Goal: Task Accomplishment & Management: Complete application form

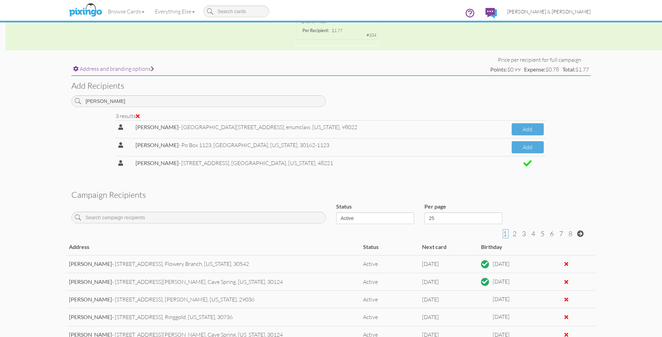
type input "[PERSON_NAME]"
click at [553, 13] on span "[PERSON_NAME] & [PERSON_NAME]" at bounding box center [548, 12] width 83 height 6
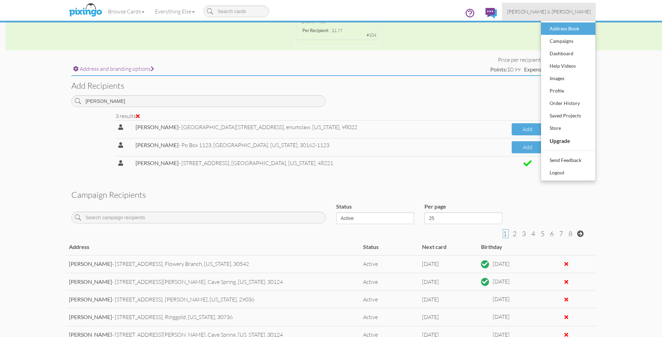
click at [558, 27] on div "Address Book" at bounding box center [568, 28] width 41 height 10
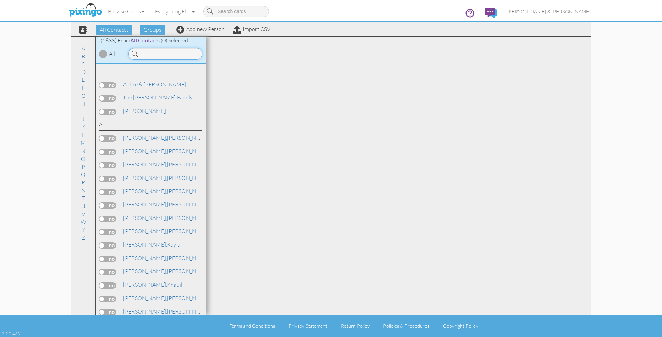
click at [164, 52] on input at bounding box center [165, 54] width 74 height 12
click at [162, 54] on input at bounding box center [165, 54] width 74 height 12
click at [158, 55] on input at bounding box center [165, 54] width 74 height 12
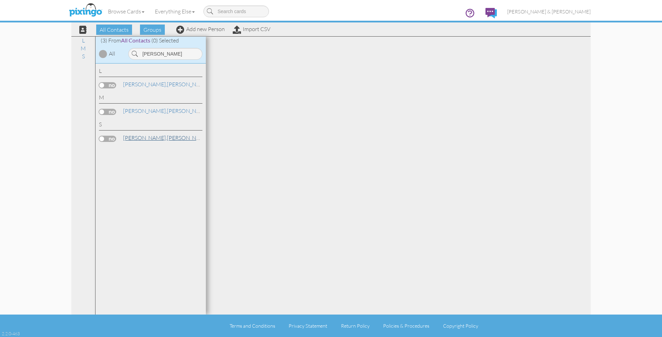
click at [144, 137] on link "Smith, Jaclyn" at bounding box center [166, 137] width 88 height 8
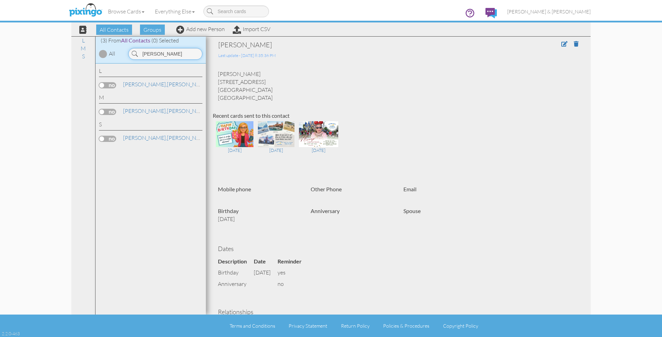
click at [171, 54] on input "[PERSON_NAME]" at bounding box center [165, 54] width 74 height 12
click at [147, 85] on link "Reardon, Crystal" at bounding box center [153, 84] width 62 height 8
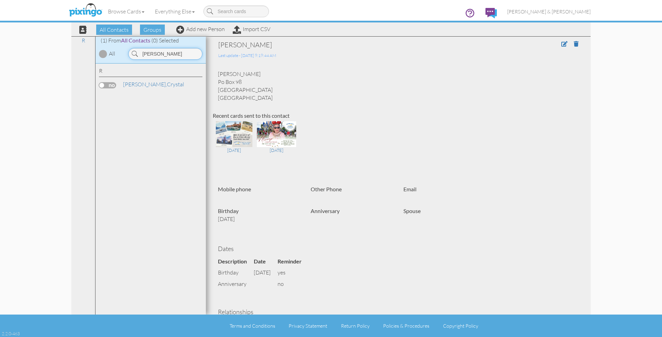
click at [175, 54] on input "Reardon" at bounding box center [165, 54] width 74 height 12
type input "C"
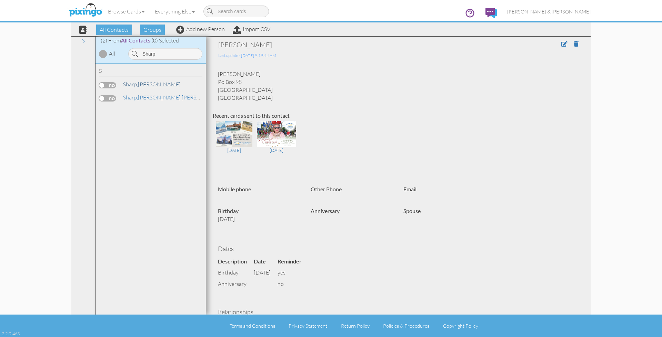
click at [150, 82] on link "Sharp, Hayden" at bounding box center [151, 84] width 59 height 8
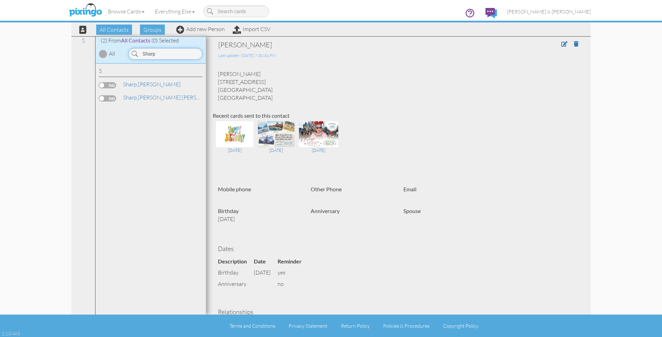
click at [166, 53] on input "Sharp" at bounding box center [165, 54] width 74 height 12
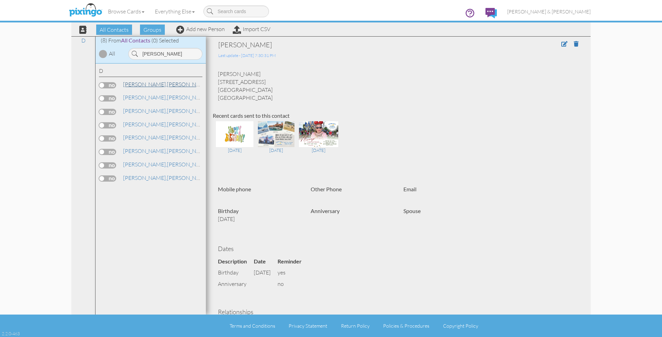
click at [152, 84] on link "Davis, Frances" at bounding box center [166, 84] width 88 height 8
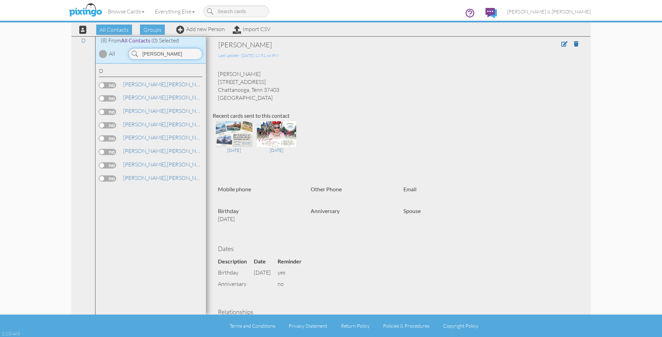
click at [159, 53] on input "Davis" at bounding box center [165, 54] width 74 height 12
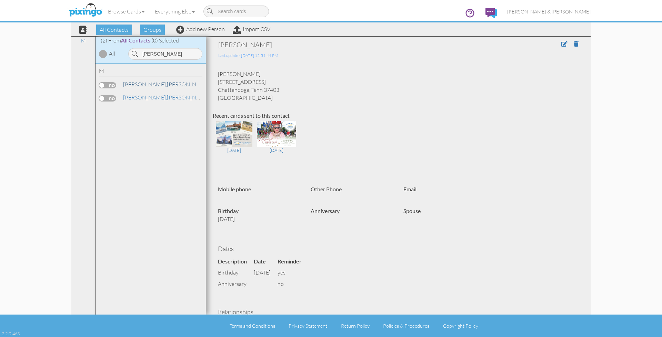
click at [149, 84] on link "Maddox, Amanda" at bounding box center [166, 84] width 88 height 8
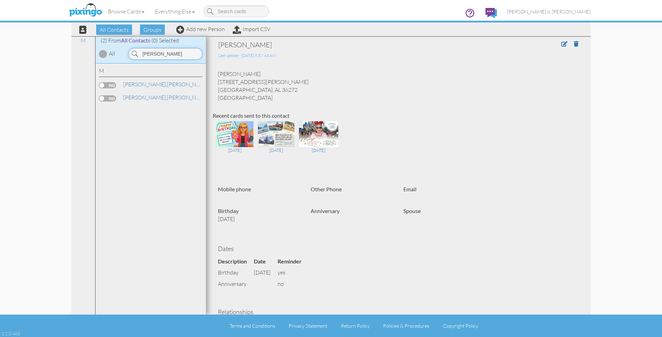
click at [160, 56] on input "Maddox" at bounding box center [165, 54] width 74 height 12
click at [147, 84] on link "Sisson, Stephanie" at bounding box center [166, 84] width 88 height 8
click at [164, 53] on input "Sisson" at bounding box center [165, 54] width 74 height 12
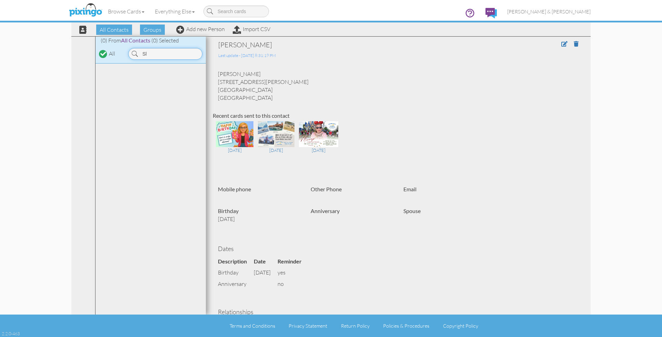
type input "S"
click at [158, 51] on input "Alla" at bounding box center [165, 54] width 74 height 12
click at [133, 83] on span "[PERSON_NAME]," at bounding box center [145, 84] width 44 height 7
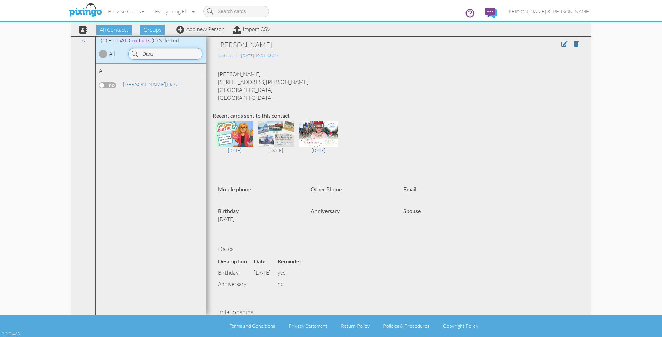
click at [152, 54] on input "Dara" at bounding box center [165, 54] width 74 height 12
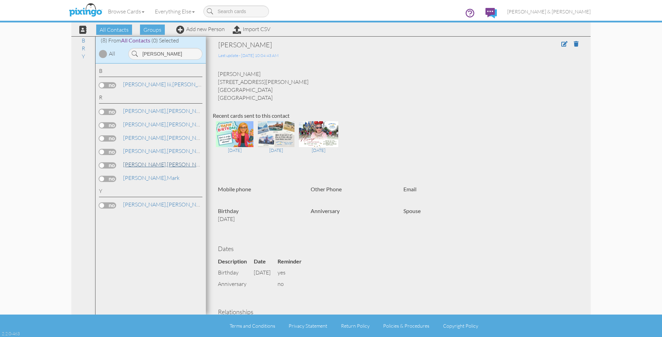
click at [143, 160] on link "Russell, Marenda" at bounding box center [166, 164] width 88 height 8
click at [163, 54] on input "[PERSON_NAME]" at bounding box center [165, 54] width 74 height 12
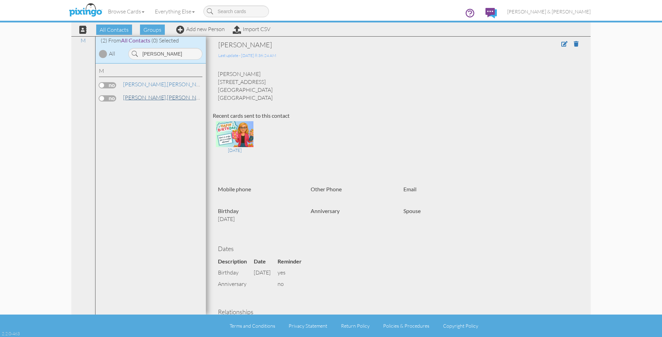
scroll to position [0, 0]
click at [151, 97] on link "Mills, Whitney" at bounding box center [166, 97] width 88 height 8
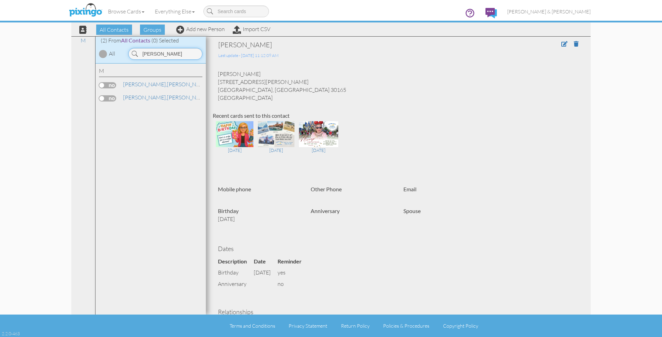
click at [159, 54] on input "Mills" at bounding box center [165, 54] width 74 height 12
type input "M"
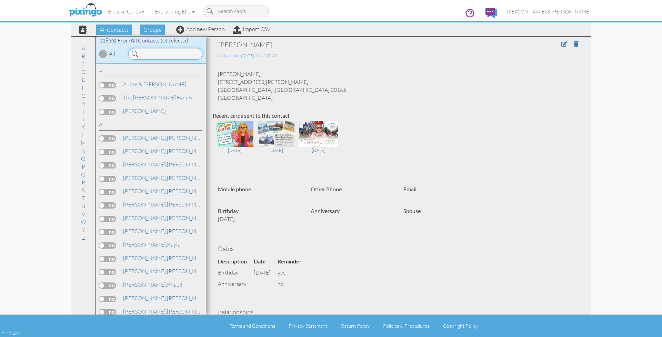
type input "B"
type input "H"
type input "B"
click at [144, 98] on span "[PERSON_NAME]," at bounding box center [145, 97] width 44 height 7
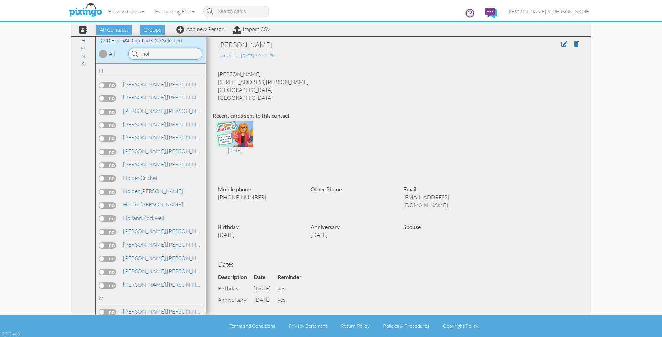
click at [157, 51] on input "hol" at bounding box center [165, 54] width 74 height 12
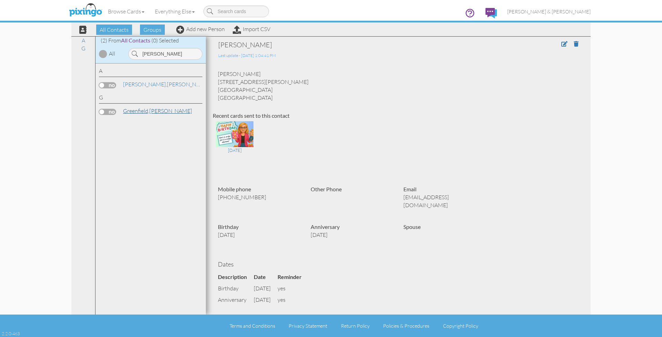
click at [152, 110] on link "Greenfield, Cary" at bounding box center [157, 111] width 70 height 8
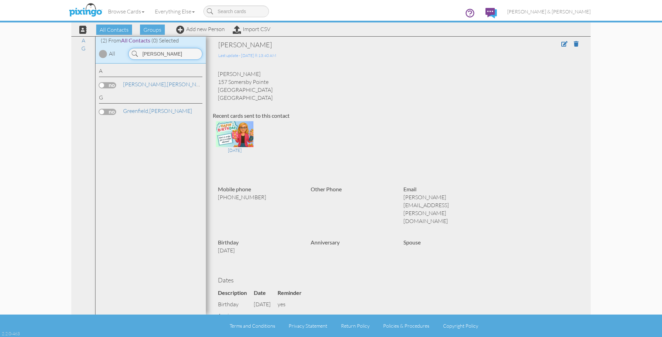
click at [163, 54] on input "[PERSON_NAME]" at bounding box center [165, 54] width 74 height 12
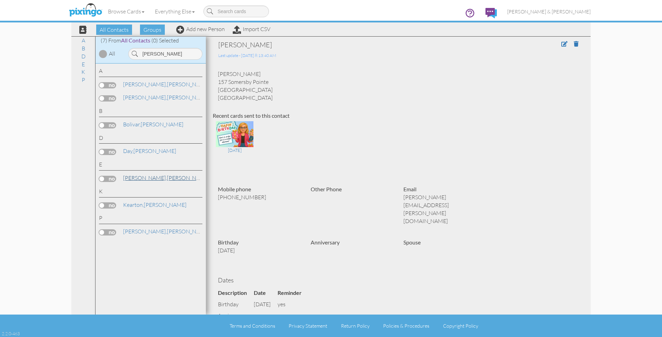
click at [134, 174] on span "[PERSON_NAME]," at bounding box center [145, 177] width 44 height 7
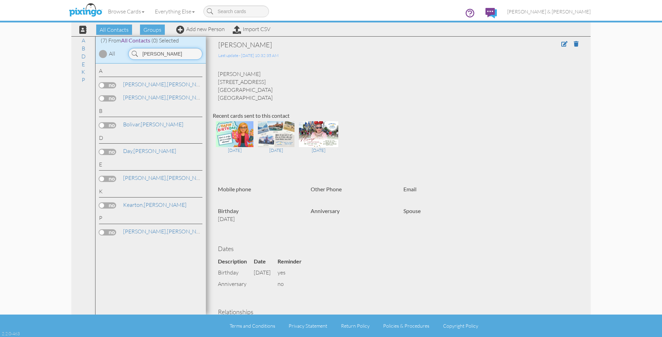
click at [171, 56] on input "[PERSON_NAME]" at bounding box center [165, 54] width 74 height 12
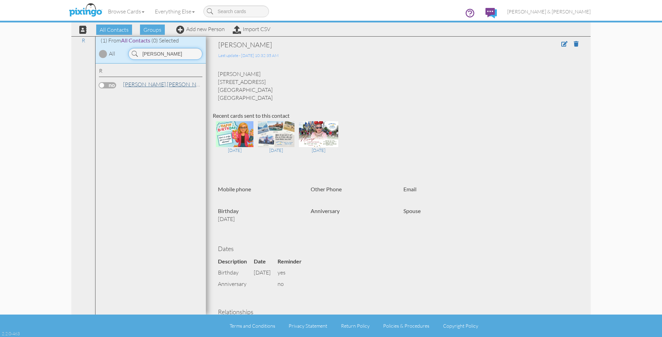
type input "Redding"
click at [147, 82] on link "Redding, Sarah" at bounding box center [166, 84] width 88 height 8
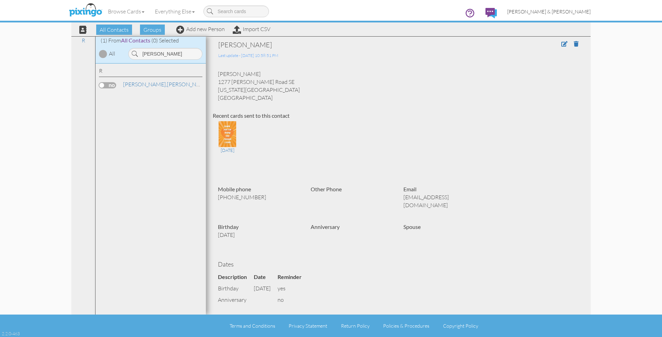
click at [567, 11] on span "[PERSON_NAME] & [PERSON_NAME]" at bounding box center [548, 12] width 83 height 6
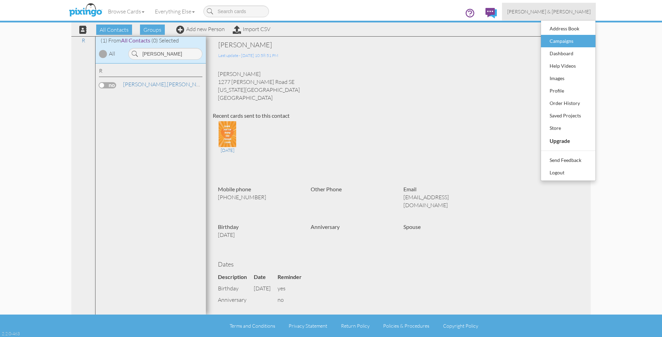
click at [561, 41] on div "Campaigns" at bounding box center [568, 41] width 41 height 10
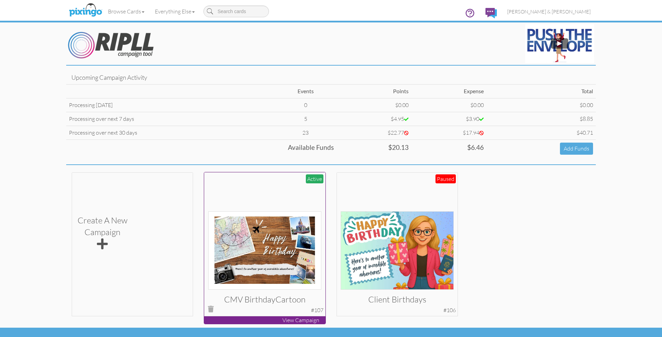
click at [247, 189] on div at bounding box center [264, 232] width 113 height 113
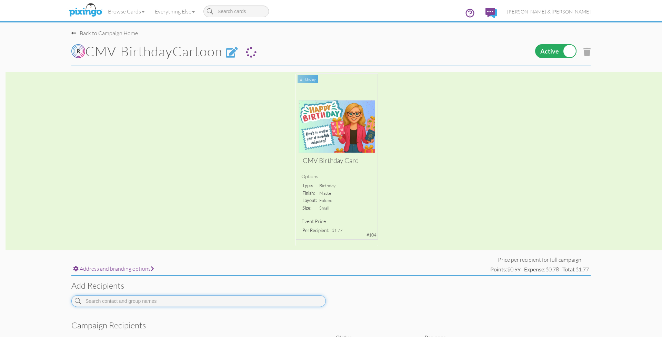
click at [122, 298] on input at bounding box center [198, 301] width 254 height 12
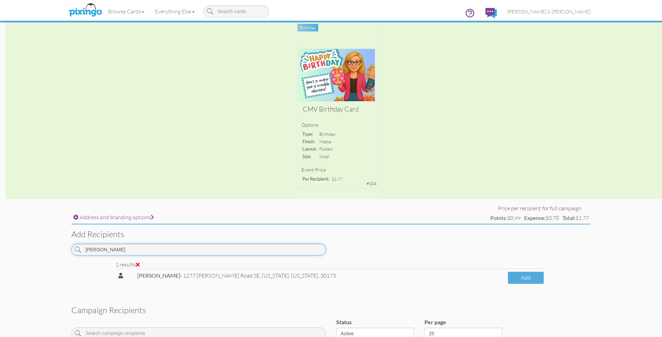
scroll to position [52, 0]
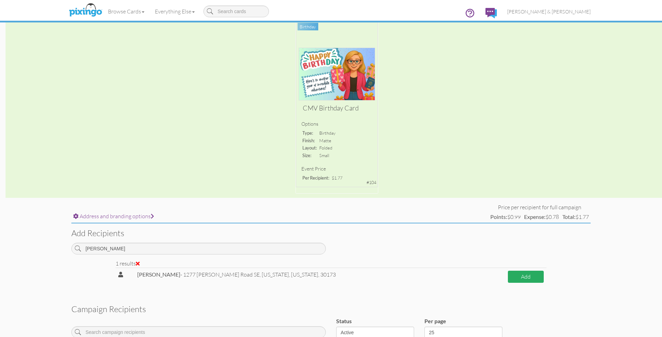
click at [519, 274] on button "Add" at bounding box center [526, 276] width 36 height 12
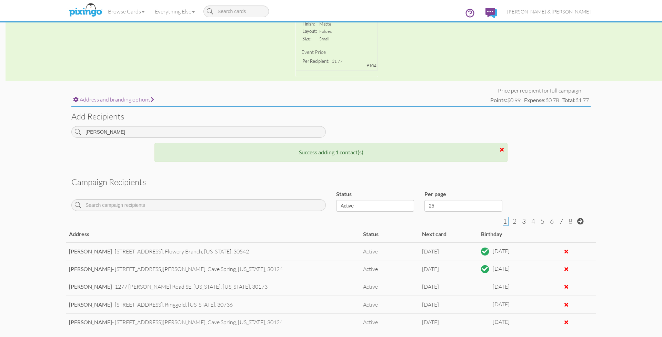
scroll to position [169, 0]
click at [121, 132] on input "Redding" at bounding box center [198, 132] width 254 height 12
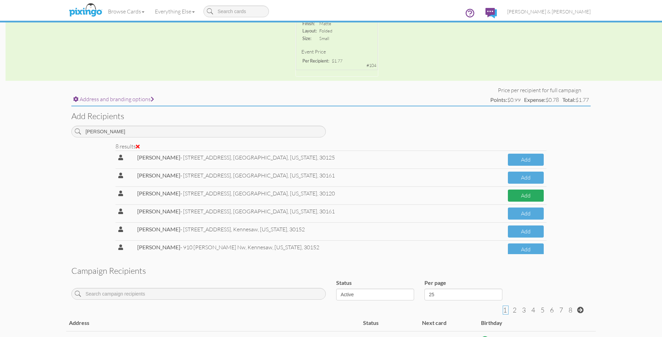
click at [516, 191] on button "Add" at bounding box center [526, 195] width 36 height 12
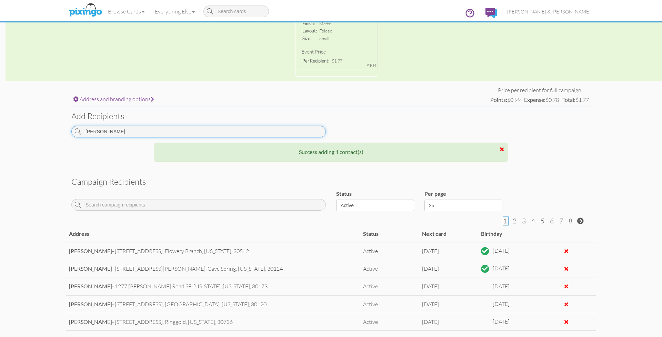
click at [183, 127] on input "Moore" at bounding box center [198, 132] width 254 height 12
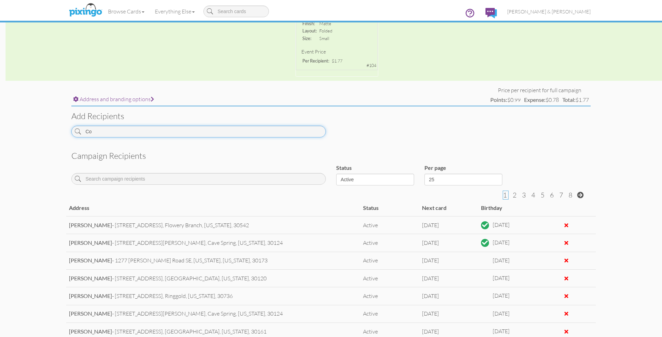
type input "C"
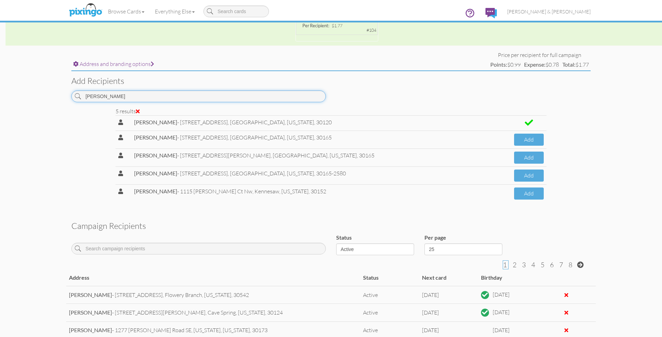
scroll to position [211, 0]
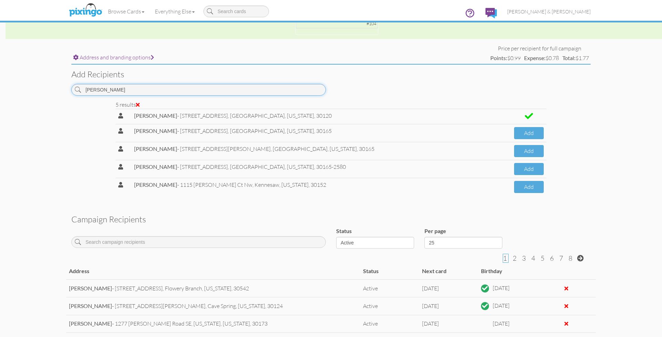
click at [130, 87] on input "[PERSON_NAME]" at bounding box center [198, 90] width 254 height 12
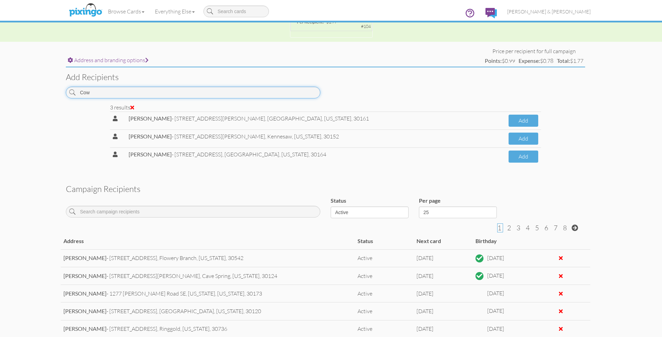
scroll to position [208, 6]
type input "Cow"
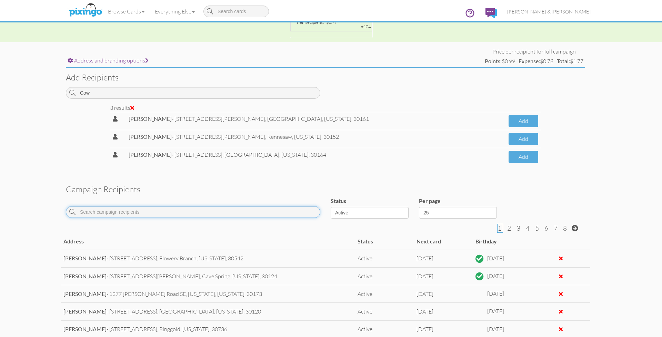
click at [119, 209] on input at bounding box center [193, 212] width 254 height 12
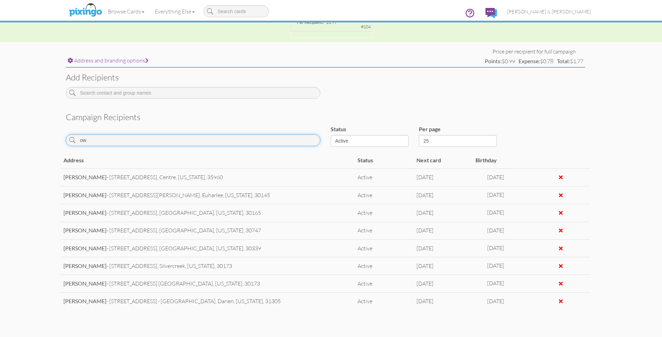
type input "o"
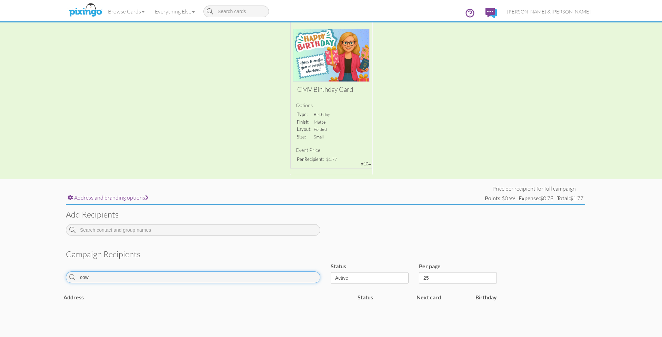
scroll to position [62, 6]
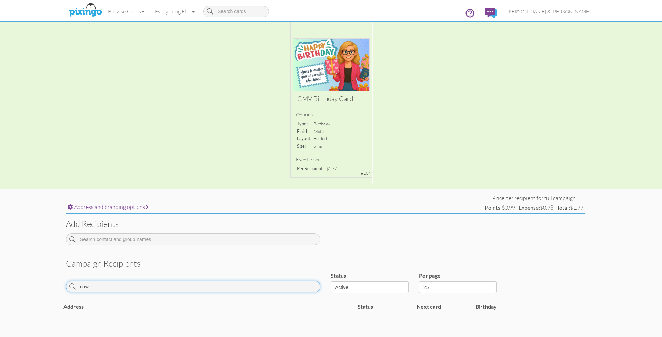
type input "cow"
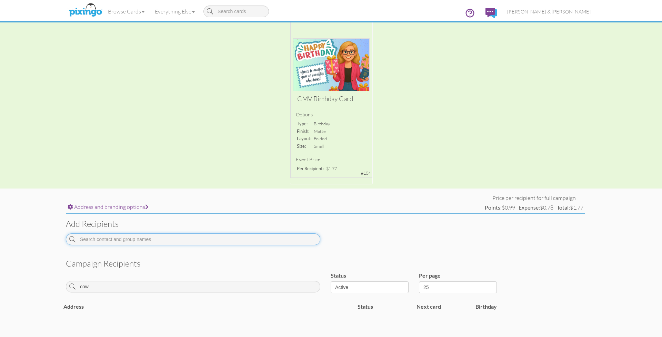
click at [124, 238] on input at bounding box center [193, 239] width 254 height 12
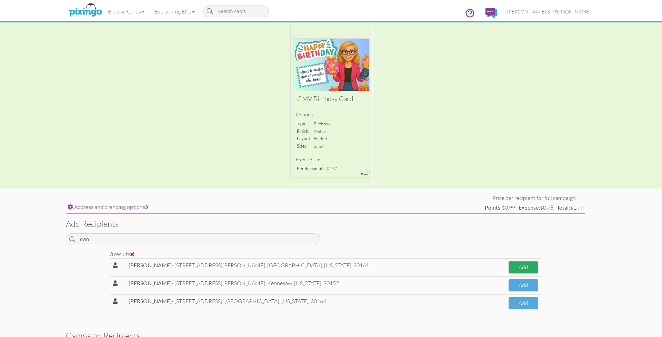
drag, startPoint x: 123, startPoint y: 238, endPoint x: 516, endPoint y: 265, distance: 393.0
click at [519, 265] on button "Add" at bounding box center [524, 267] width 30 height 12
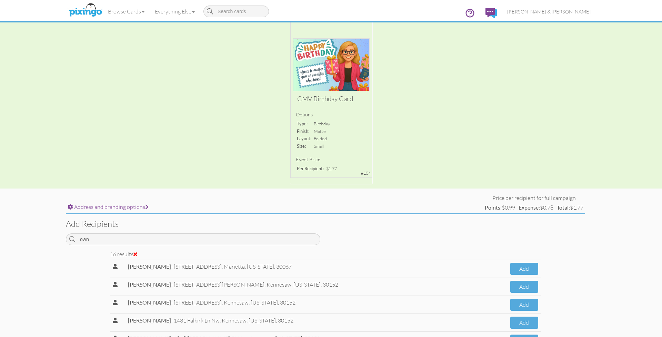
scroll to position [125, 0]
click at [190, 236] on input "own" at bounding box center [193, 239] width 254 height 12
type input "o"
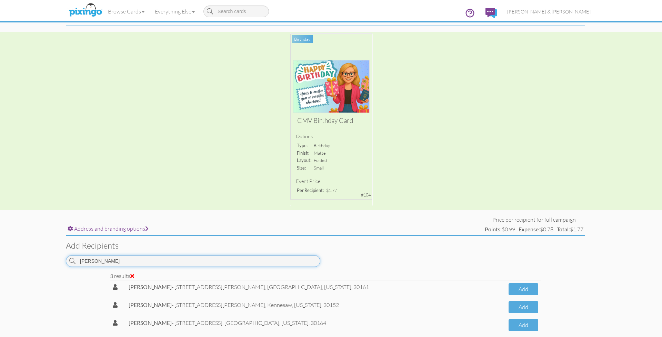
scroll to position [38, 6]
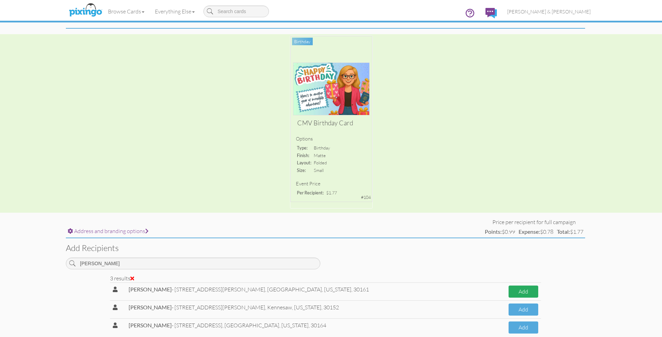
click at [516, 289] on button "Add" at bounding box center [524, 291] width 30 height 12
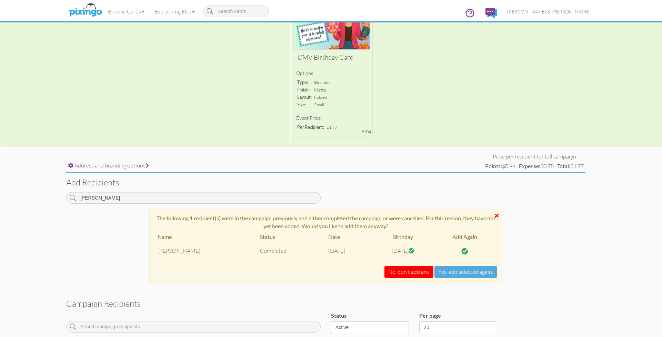
scroll to position [101, 6]
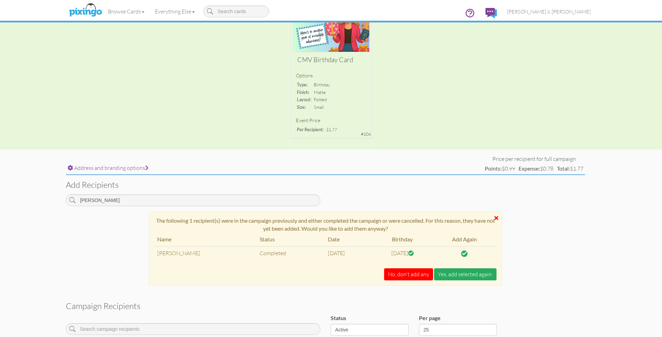
click at [459, 272] on button "Yes, add selected again." at bounding box center [465, 274] width 62 height 12
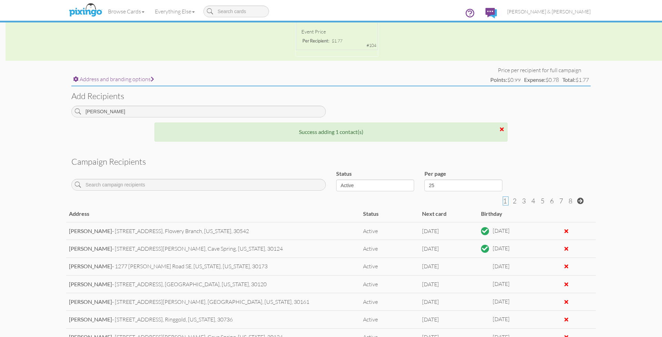
scroll to position [191, 0]
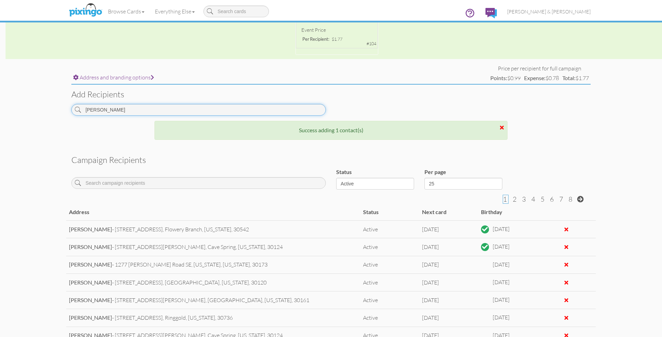
click at [108, 111] on input "Cowan" at bounding box center [198, 110] width 254 height 12
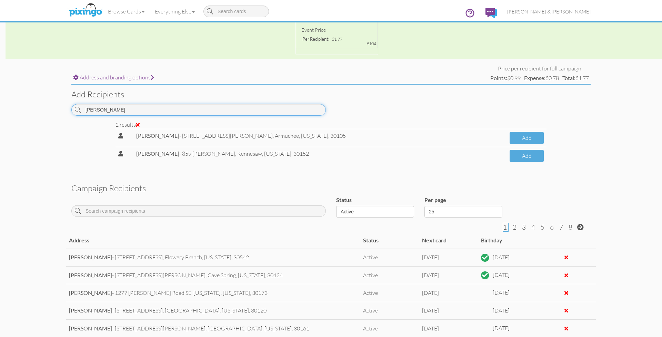
scroll to position [194, 0]
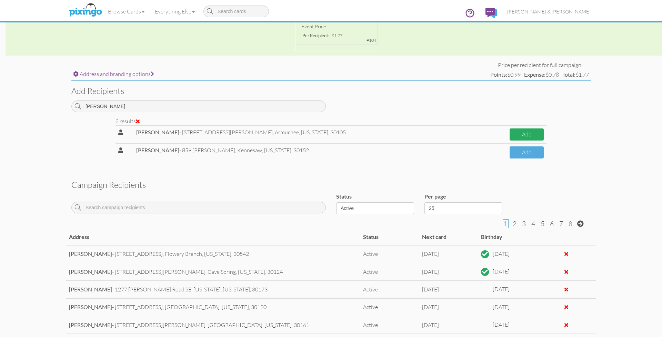
click at [530, 132] on button "Add" at bounding box center [527, 134] width 34 height 12
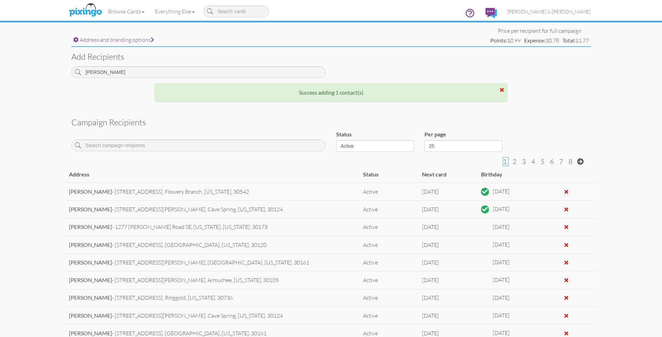
scroll to position [229, 0]
click at [171, 70] on input "Montgomery" at bounding box center [198, 72] width 254 height 12
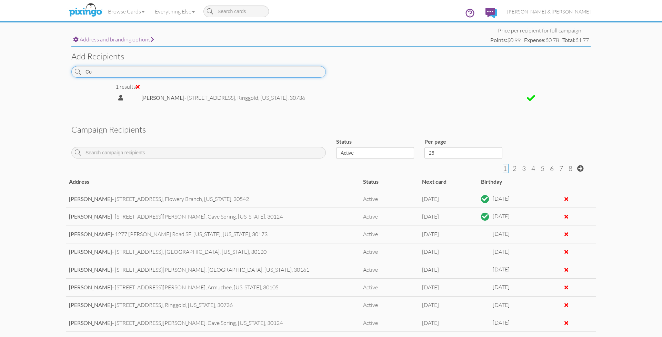
type input "C"
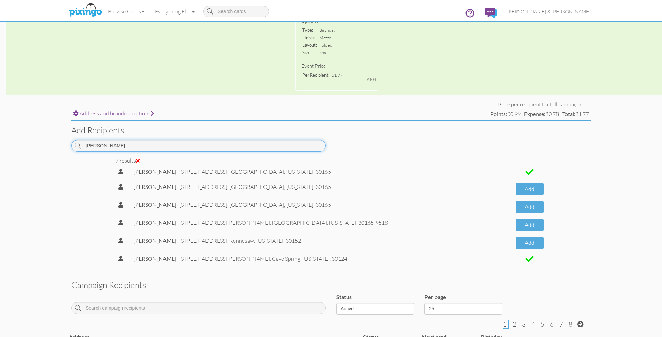
scroll to position [137, 0]
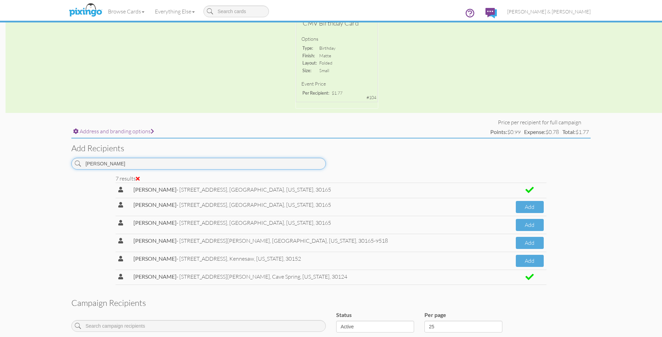
click at [226, 159] on input "Holcomb" at bounding box center [198, 164] width 254 height 12
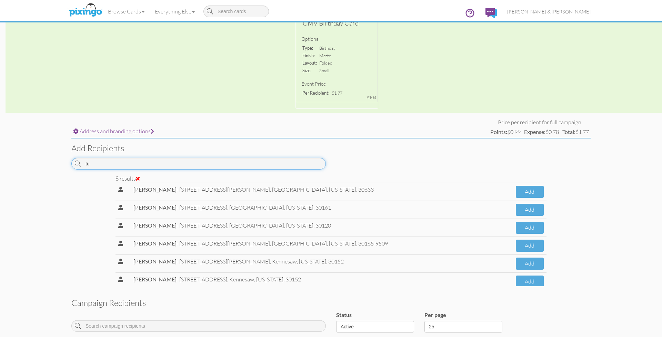
type input "t"
type input "S"
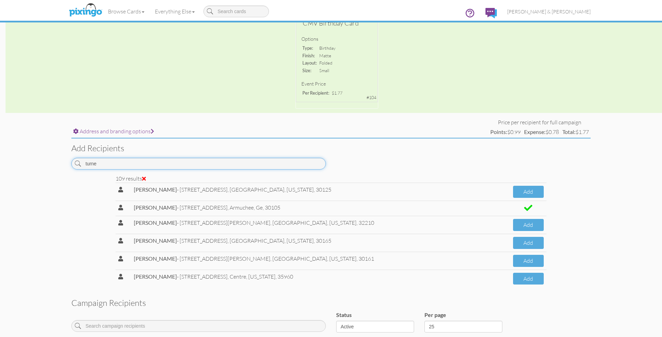
type input "turner"
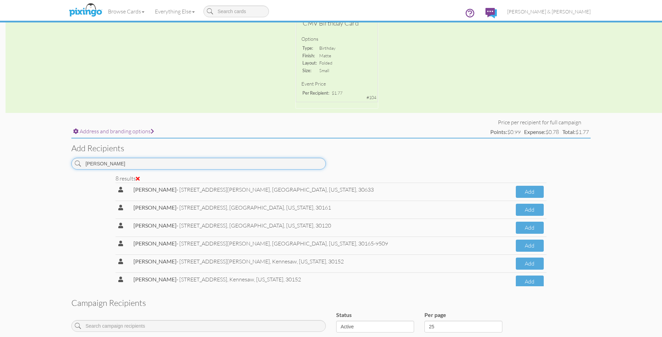
click at [132, 159] on input "turner" at bounding box center [198, 164] width 254 height 12
drag, startPoint x: 656, startPoint y: 50, endPoint x: 120, endPoint y: 162, distance: 548.1
click at [132, 159] on input "turner" at bounding box center [198, 164] width 254 height 12
click at [120, 162] on input "turner" at bounding box center [198, 164] width 254 height 12
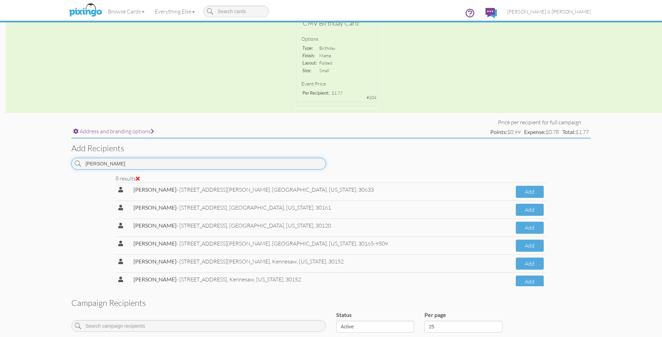
click at [120, 162] on input "turner" at bounding box center [198, 164] width 254 height 12
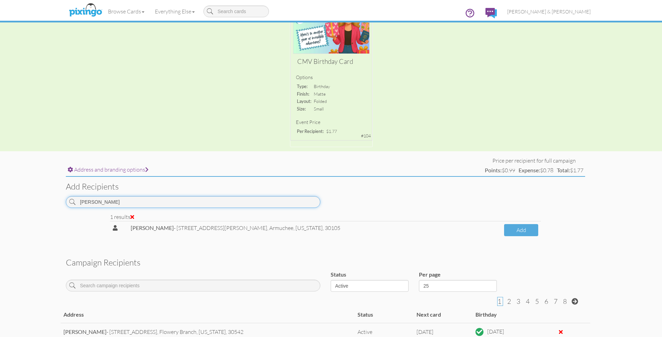
scroll to position [98, 6]
click at [520, 229] on button "Add" at bounding box center [521, 230] width 34 height 12
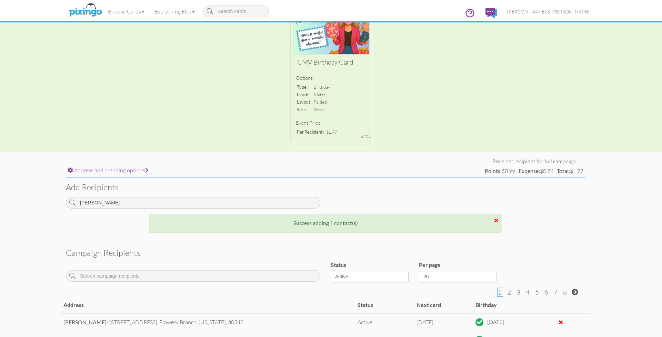
click at [104, 207] on div "Nash" at bounding box center [193, 205] width 265 height 17
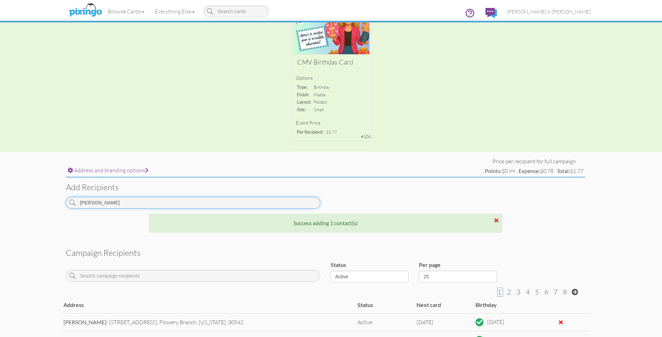
click at [100, 200] on input "Nash" at bounding box center [193, 203] width 254 height 12
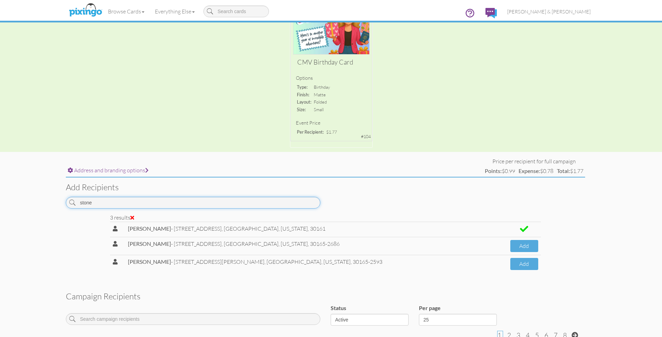
click at [97, 202] on input "stone" at bounding box center [193, 203] width 254 height 12
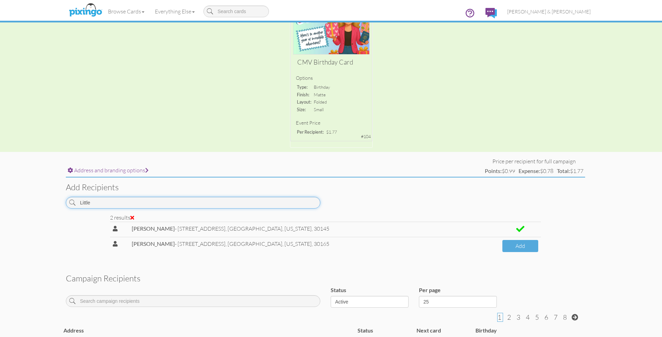
click at [96, 200] on input "Little" at bounding box center [193, 203] width 254 height 12
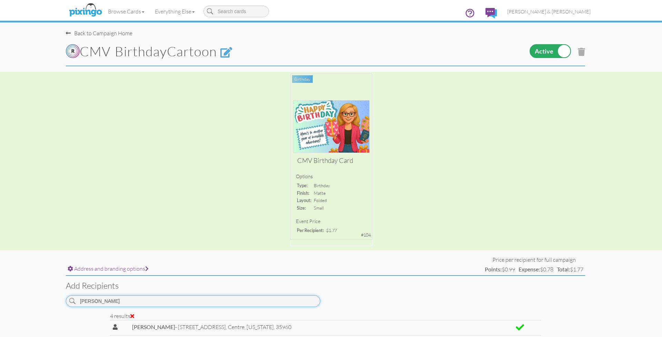
scroll to position [0, 6]
type input "Fowler"
click at [567, 10] on span "[PERSON_NAME] & [PERSON_NAME]" at bounding box center [548, 12] width 83 height 6
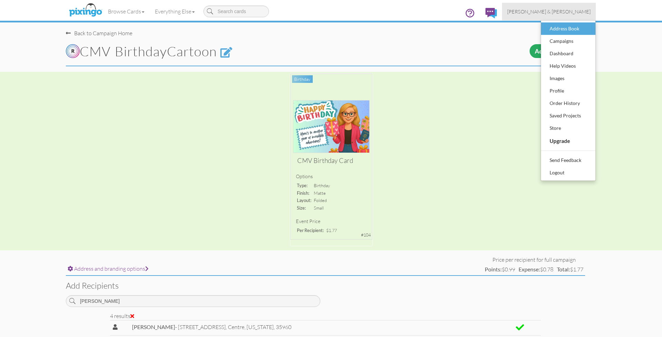
click at [562, 27] on div "Address Book" at bounding box center [568, 28] width 41 height 10
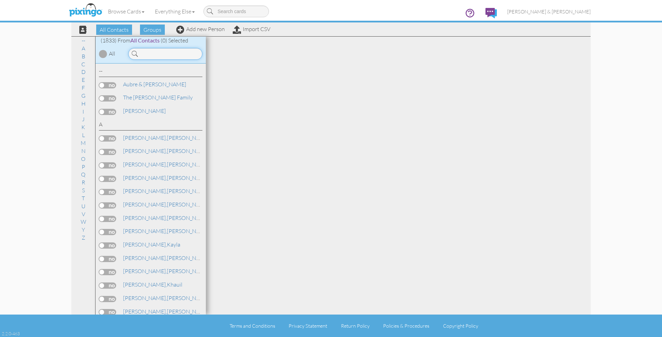
click at [163, 53] on input at bounding box center [165, 54] width 74 height 12
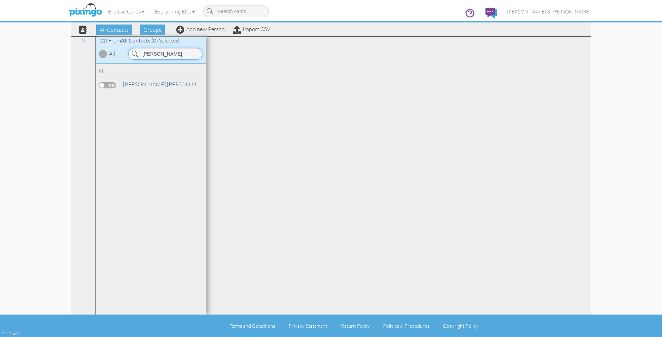
type input "Nash"
click at [135, 83] on span "[PERSON_NAME]," at bounding box center [145, 84] width 44 height 7
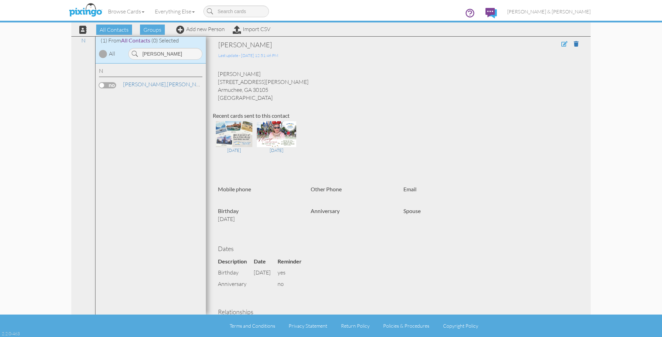
click at [562, 44] on span at bounding box center [564, 44] width 6 height 6
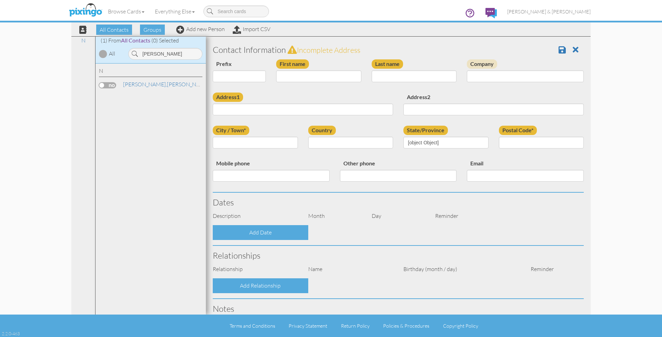
type input "[PERSON_NAME]"
type input "Nash"
type input "405 Floyd Springs Road"
type input "Armuchee"
type input "30105"
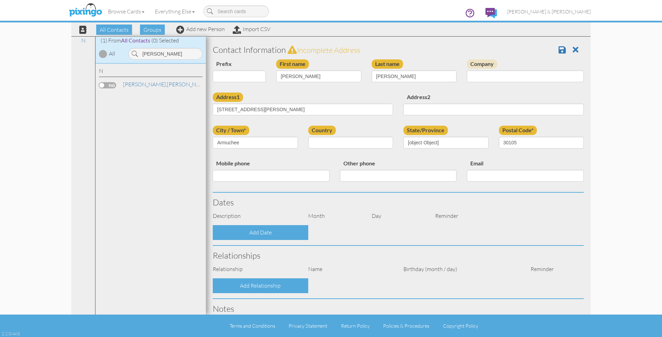
select select "object:67614"
select select "object:67859"
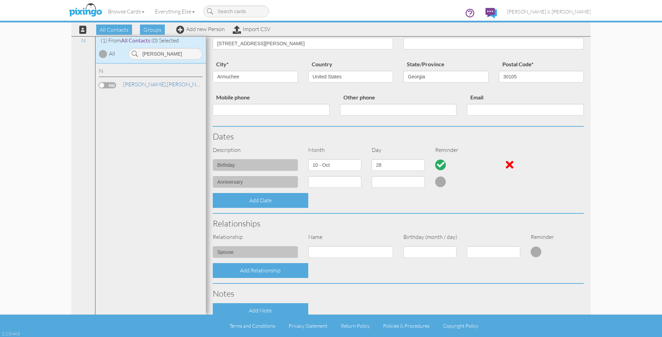
scroll to position [146, 0]
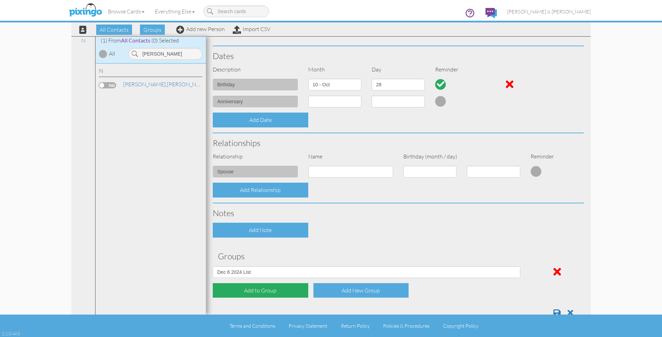
click at [265, 283] on div "Add to Group" at bounding box center [261, 290] width 96 height 15
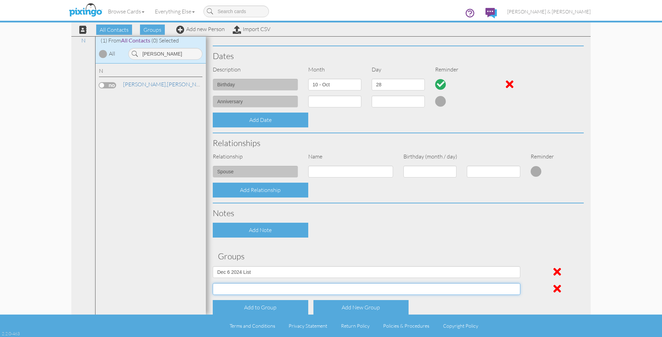
select select "object:6605"
click at [252, 302] on div "Add to Group" at bounding box center [261, 307] width 96 height 15
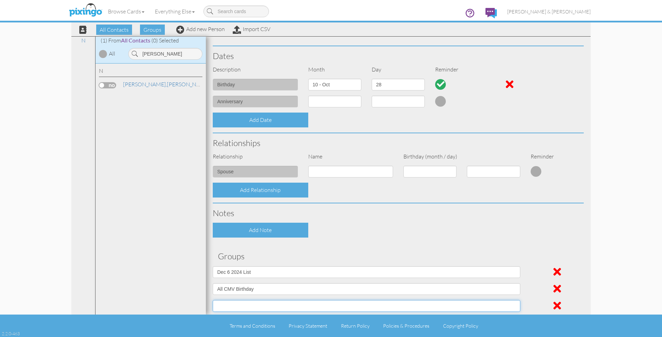
select select "object:6605"
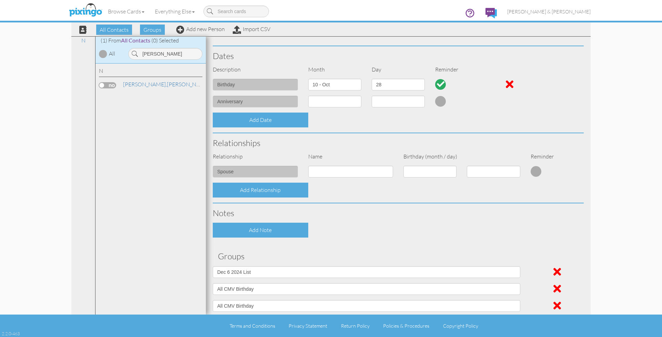
click at [324, 245] on div "Contact Information Prefix Dr. Mr. Mrs. First name Casey Last name Nash Company…" at bounding box center [398, 125] width 371 height 462
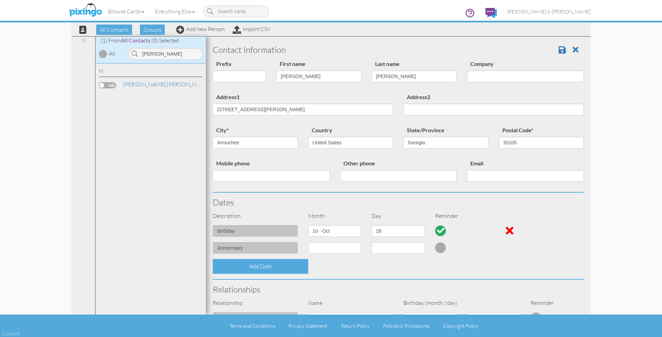
scroll to position [0, 0]
click at [561, 52] on span at bounding box center [562, 50] width 7 height 8
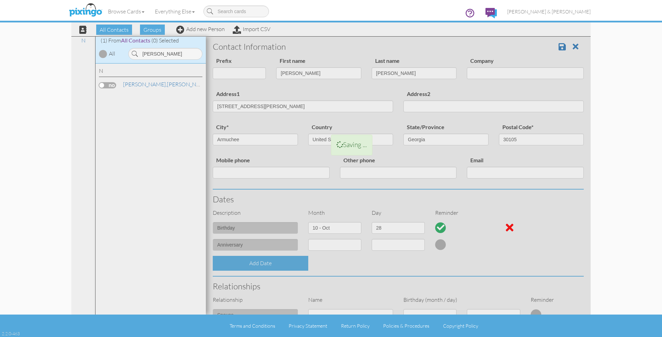
scroll to position [0, 0]
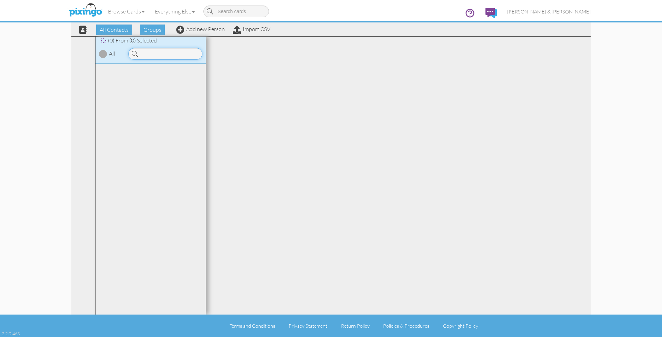
click at [155, 54] on input at bounding box center [165, 54] width 74 height 12
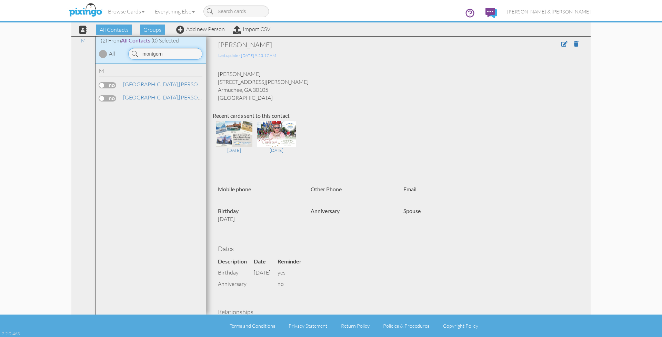
scroll to position [2, 1]
type input "montgom"
click at [149, 97] on span "[GEOGRAPHIC_DATA]," at bounding box center [151, 97] width 56 height 7
click at [563, 44] on span at bounding box center [564, 44] width 6 height 6
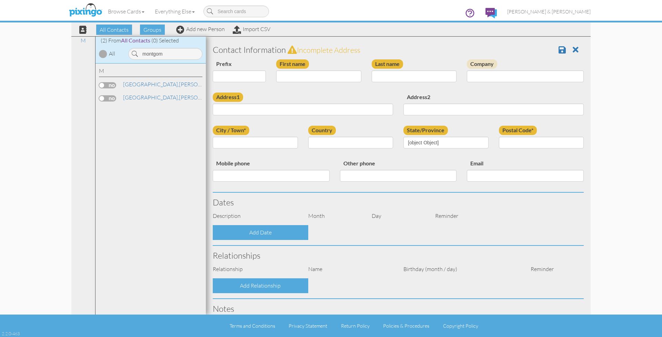
type input "[PERSON_NAME]"
type input "Montgomery"
type input "134 Hawkins Road"
type input "Armuchee"
type input "30105"
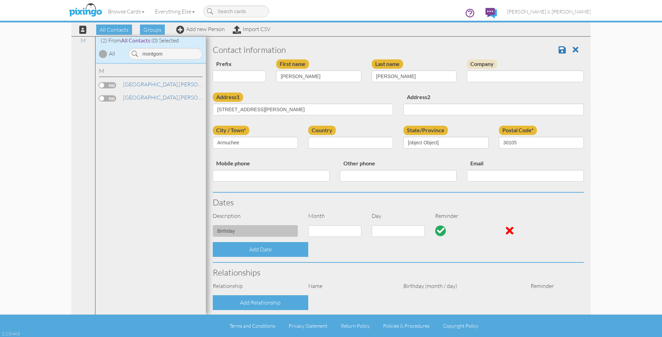
select select "object:5834"
select select "object:5845"
select select "object:5849"
select select "object:6094"
select select "number:23"
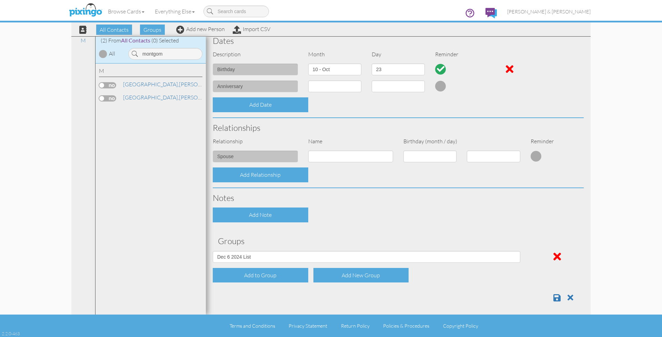
scroll to position [161, 0]
click at [257, 269] on div "Add to Group" at bounding box center [261, 275] width 96 height 15
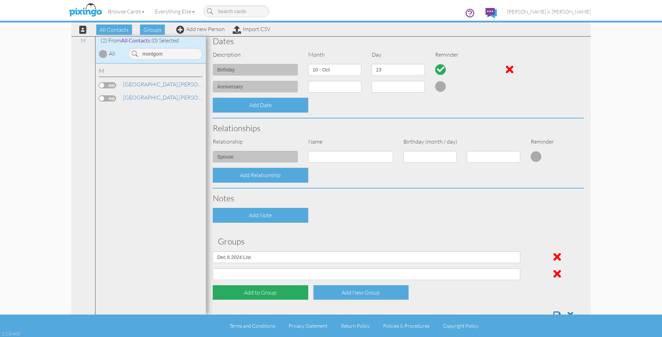
click at [250, 289] on div "Add to Group" at bounding box center [261, 292] width 96 height 15
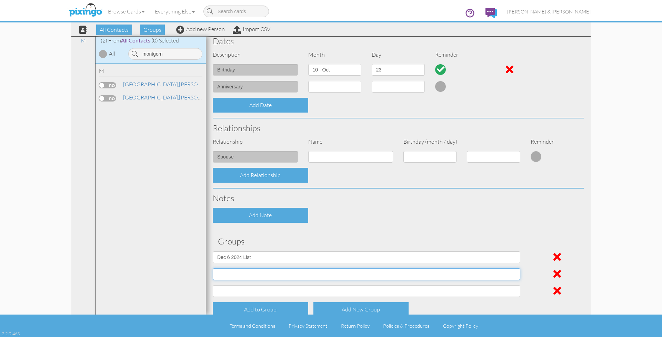
select select "object:5839"
select select "object:5840"
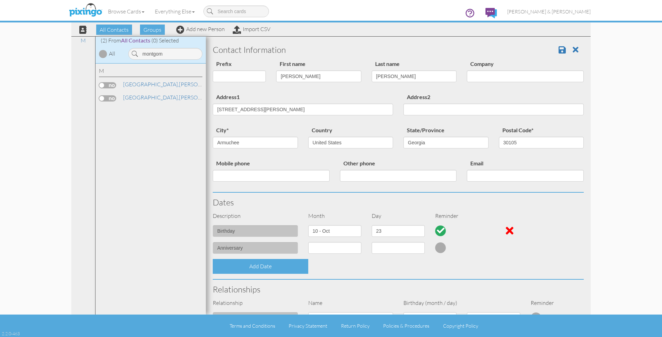
scroll to position [0, 0]
click at [562, 51] on span at bounding box center [562, 50] width 7 height 8
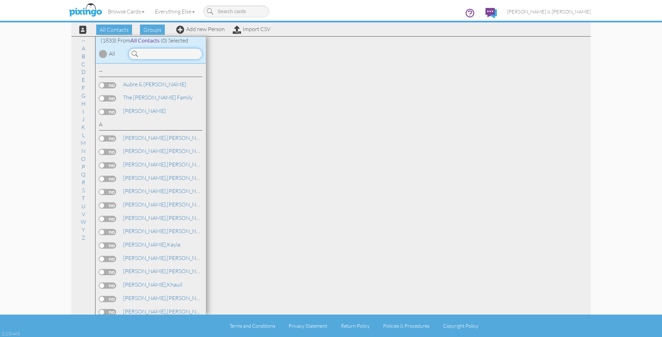
click at [162, 56] on input at bounding box center [165, 54] width 74 height 12
click at [153, 54] on input at bounding box center [165, 54] width 74 height 12
click at [160, 53] on input at bounding box center [165, 54] width 74 height 12
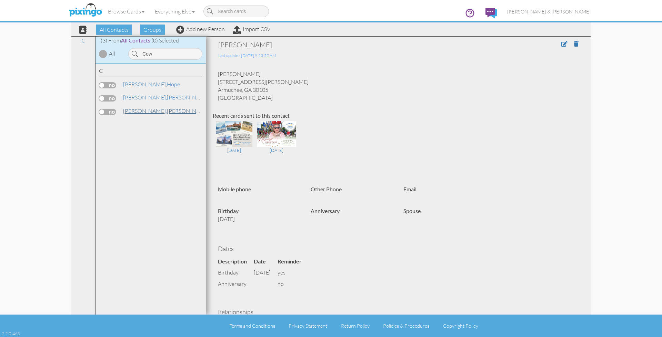
click at [148, 109] on link "Cowan, Steve" at bounding box center [166, 111] width 88 height 8
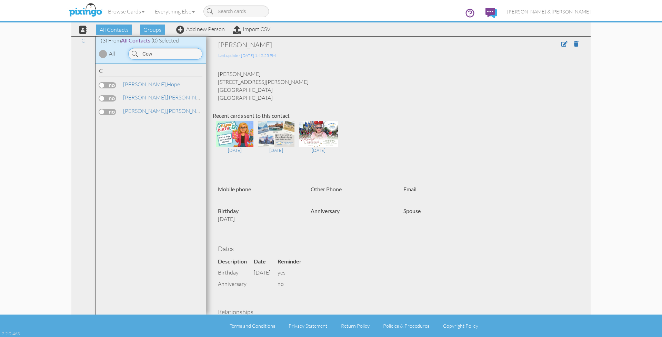
click at [160, 56] on input "Cow" at bounding box center [165, 54] width 74 height 12
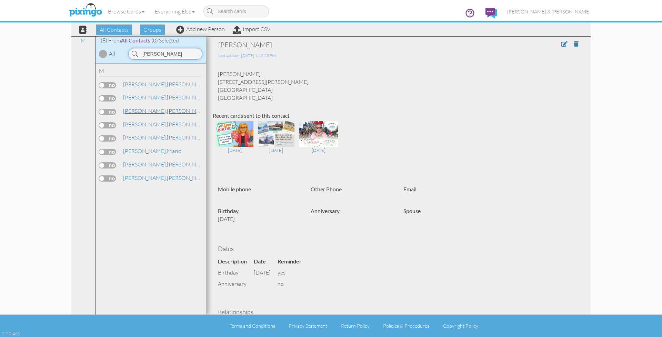
type input "Moore"
click at [152, 110] on link "Moore, Courtney" at bounding box center [166, 111] width 88 height 8
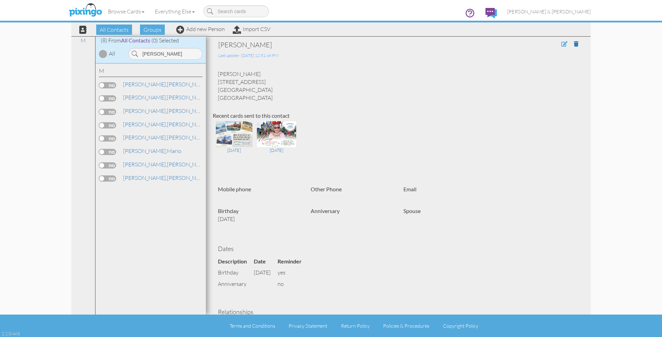
click at [563, 43] on span at bounding box center [564, 44] width 6 height 6
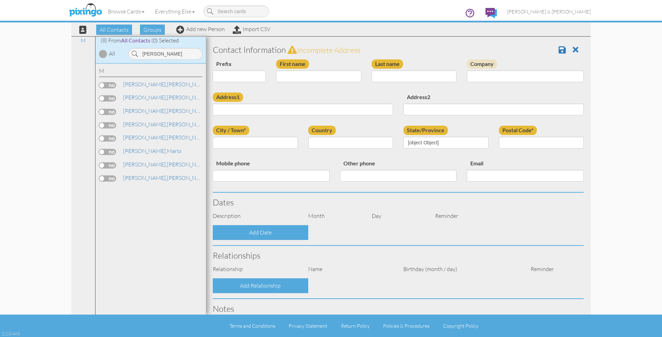
type input "[PERSON_NAME]"
type input "Moore"
type input "33 Stately Oaks Drive"
type input "Cartersville"
type input "30120"
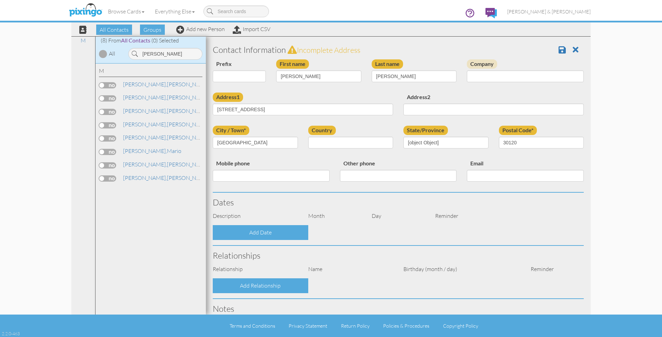
select select "object:7257"
select select "object:7502"
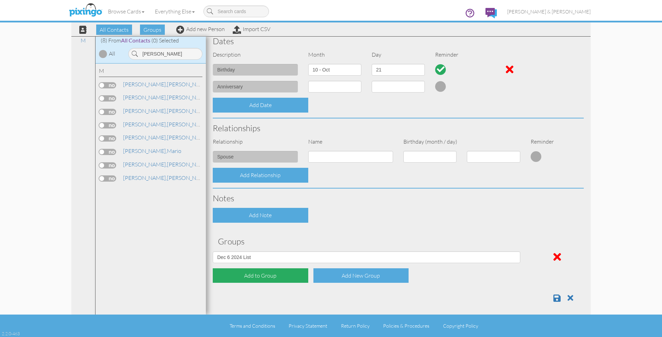
click at [258, 270] on div "Add to Group" at bounding box center [261, 275] width 96 height 15
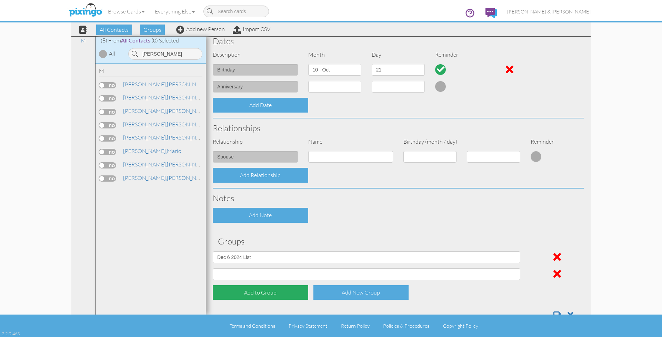
click at [254, 290] on div "Add to Group" at bounding box center [261, 292] width 96 height 15
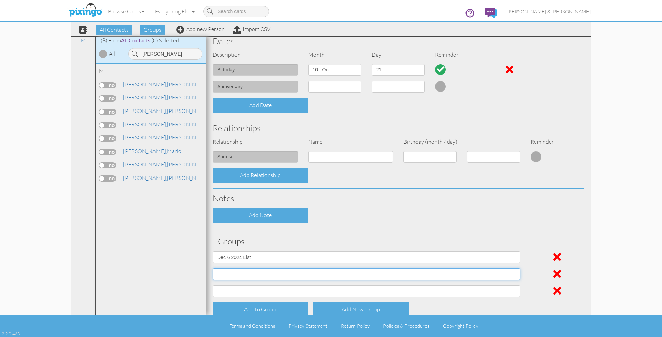
select select "object:7247"
select select "object:7248"
click at [338, 230] on div "Contact Information Prefix Dr. Mr. Mrs. First name Courtney Last name Moore Com…" at bounding box center [398, 110] width 371 height 462
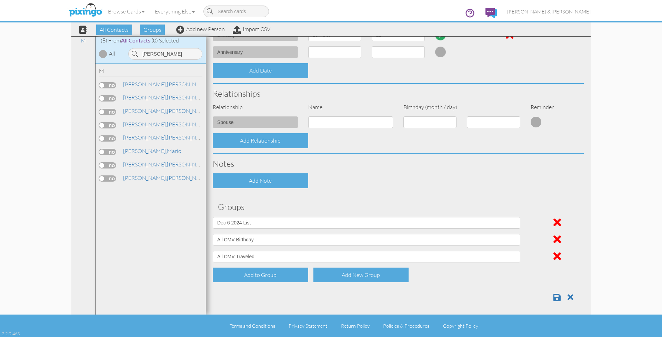
scroll to position [195, 0]
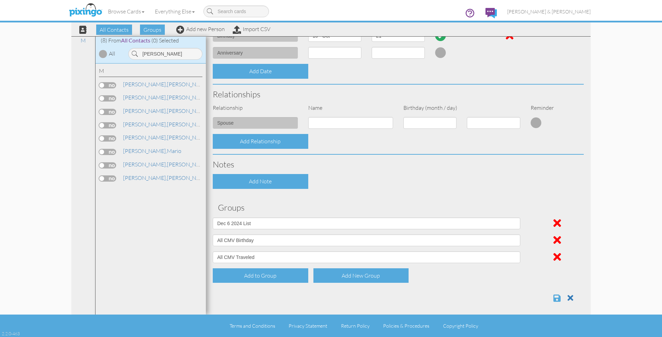
click at [558, 293] on span at bounding box center [556, 297] width 7 height 8
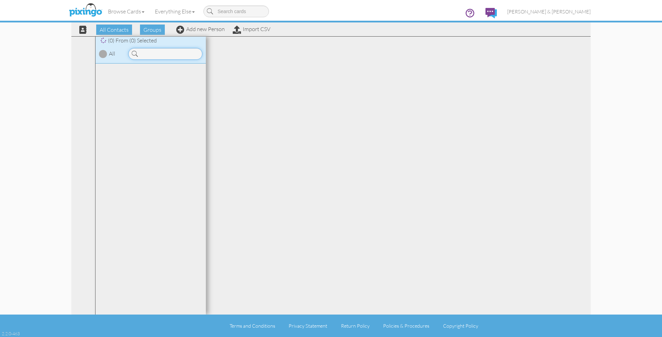
click at [158, 55] on input at bounding box center [165, 54] width 74 height 12
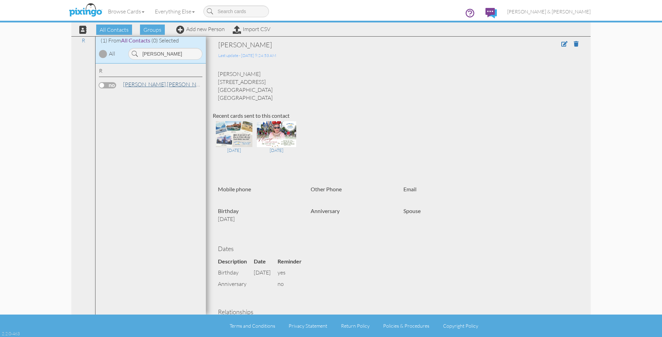
drag, startPoint x: 150, startPoint y: 65, endPoint x: 129, endPoint y: 84, distance: 28.8
click at [129, 84] on span "[PERSON_NAME]," at bounding box center [145, 84] width 44 height 7
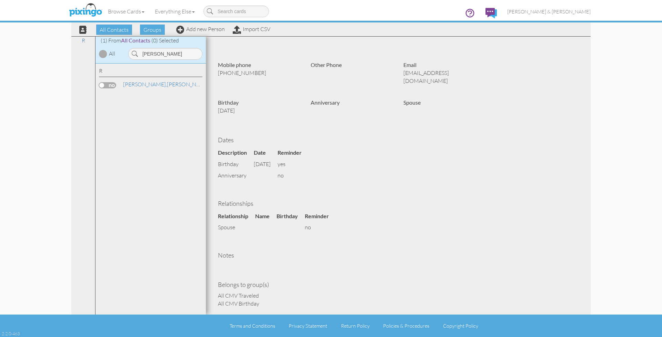
scroll to position [0, 0]
click at [170, 54] on input "Redding" at bounding box center [165, 54] width 74 height 12
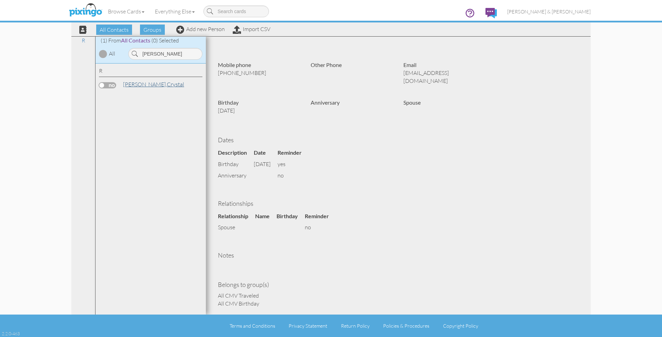
drag, startPoint x: 344, startPoint y: 104, endPoint x: 136, endPoint y: 83, distance: 209.4
click at [136, 83] on span "[PERSON_NAME]," at bounding box center [145, 84] width 44 height 7
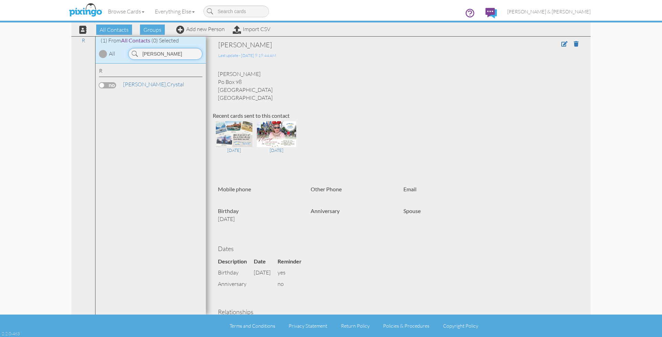
click at [176, 56] on input "Reardon" at bounding box center [165, 54] width 74 height 12
click at [156, 98] on link "Sharp, Mary Anna" at bounding box center [173, 97] width 103 height 8
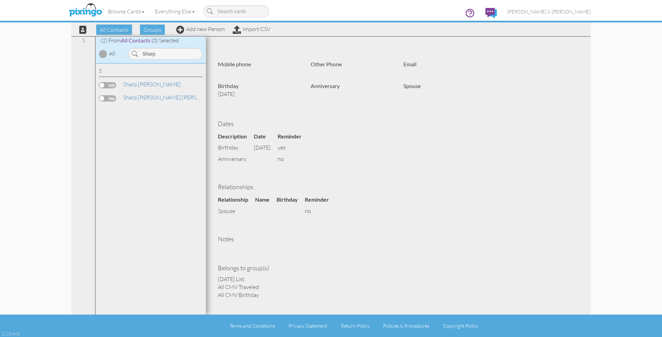
scroll to position [124, 0]
click at [174, 53] on input "Sharp" at bounding box center [165, 54] width 74 height 12
type input "Punchak"
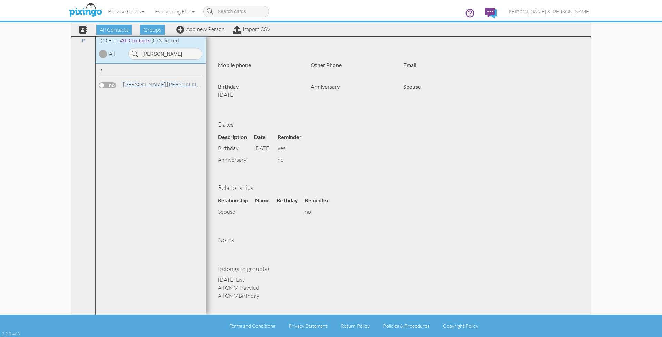
click at [168, 85] on link "Punchak, Sheri & Dave" at bounding box center [190, 84] width 137 height 8
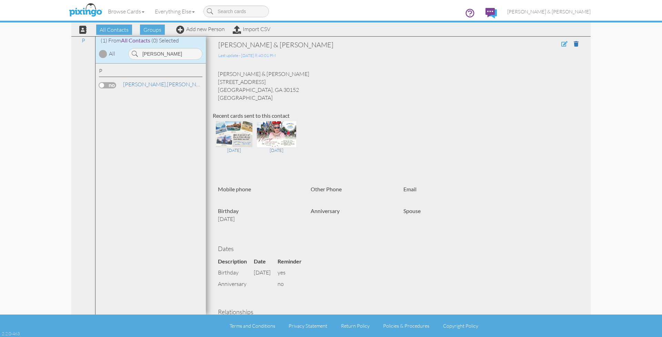
click at [563, 43] on span at bounding box center [564, 44] width 6 height 6
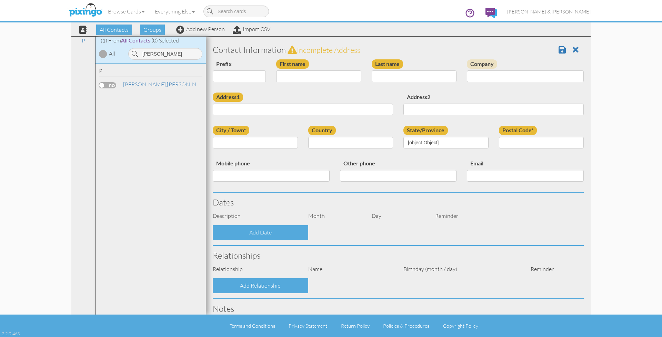
type input "[PERSON_NAME] & [PERSON_NAME]"
type input "Punchak"
type input "3501 Naples View Drive"
type input "Kennesaw"
type input "30152"
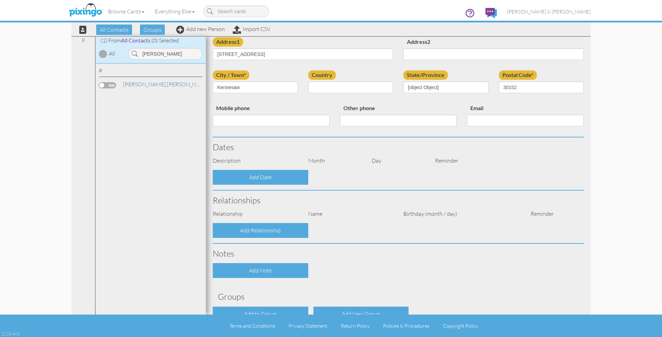
select select "object:11088"
select select "object:11333"
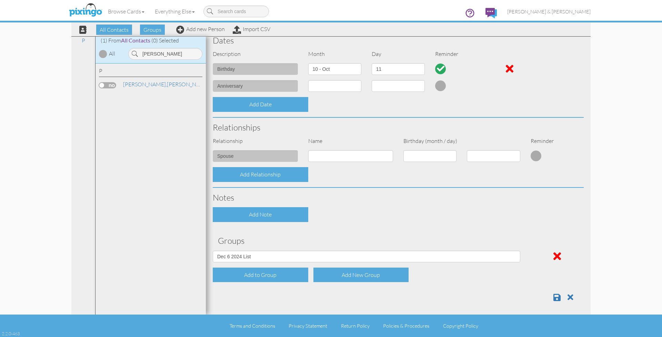
scroll to position [161, 0]
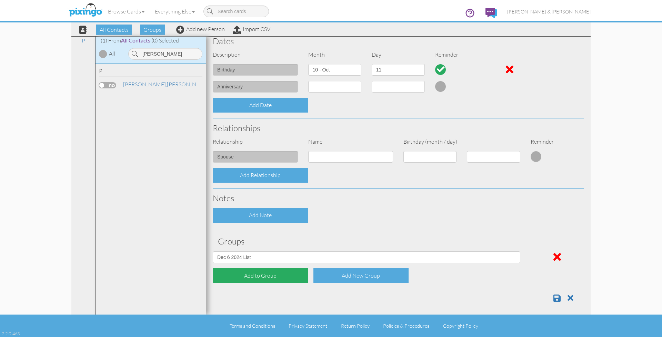
click at [243, 272] on div "Add to Group" at bounding box center [261, 275] width 96 height 15
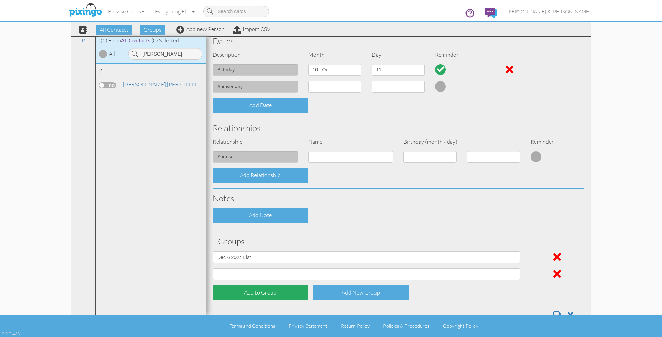
click at [253, 290] on div "Add to Group" at bounding box center [261, 292] width 96 height 15
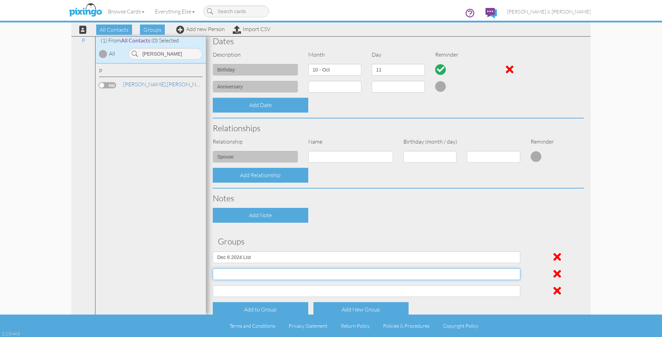
select select "object:11078"
select select "object:11079"
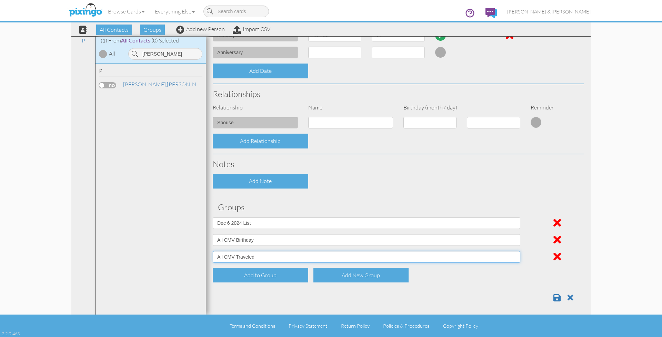
scroll to position [195, 0]
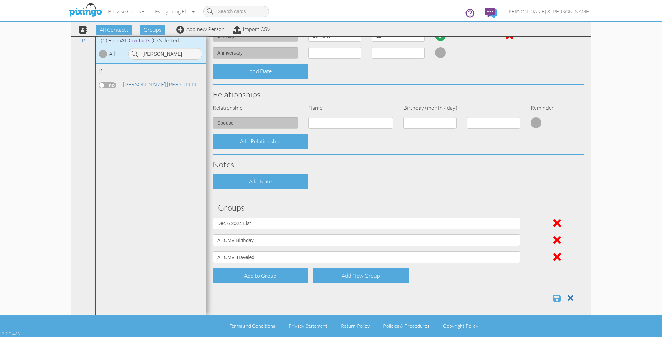
click at [556, 297] on span at bounding box center [556, 297] width 7 height 8
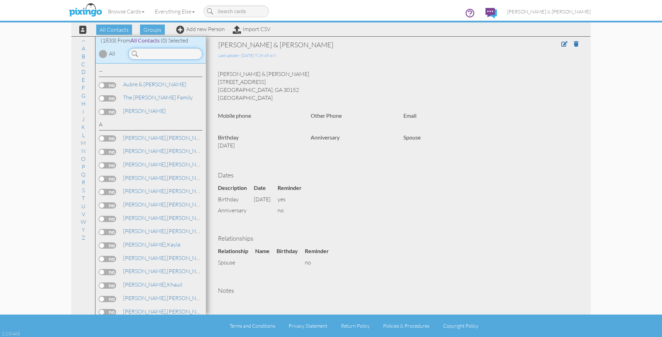
click at [164, 54] on input at bounding box center [165, 54] width 74 height 12
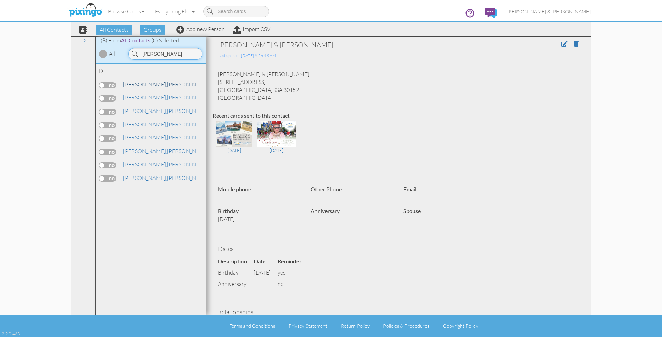
type input "[PERSON_NAME]"
click at [147, 83] on link "[PERSON_NAME]" at bounding box center [166, 84] width 88 height 8
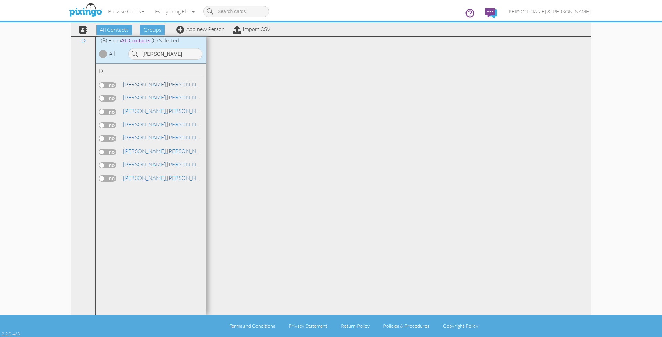
click at [139, 85] on link "[PERSON_NAME]" at bounding box center [166, 84] width 88 height 8
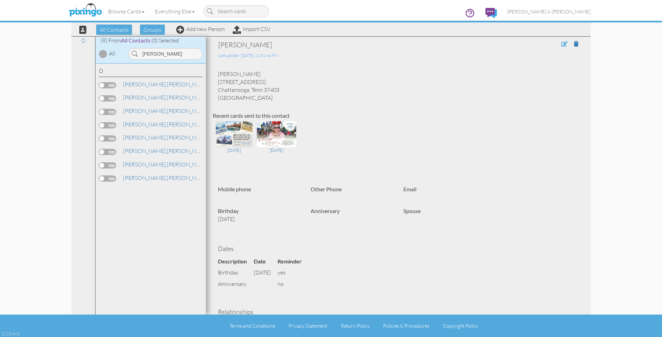
click at [563, 43] on span at bounding box center [564, 44] width 6 height 6
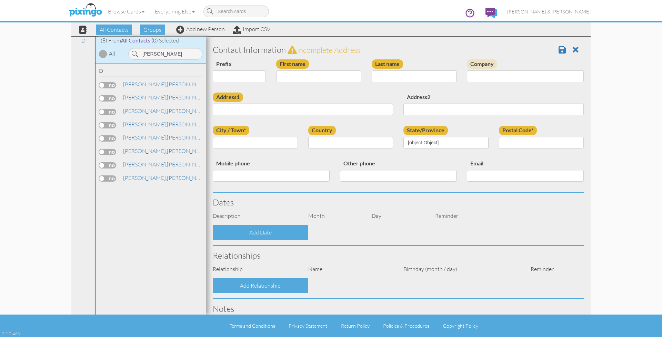
type input "[PERSON_NAME]"
type input "[STREET_ADDRESS]"
type input "Chattanooga"
type input "37403"
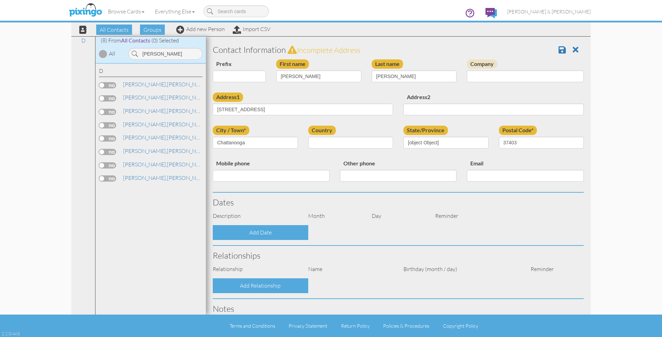
scroll to position [101, 0]
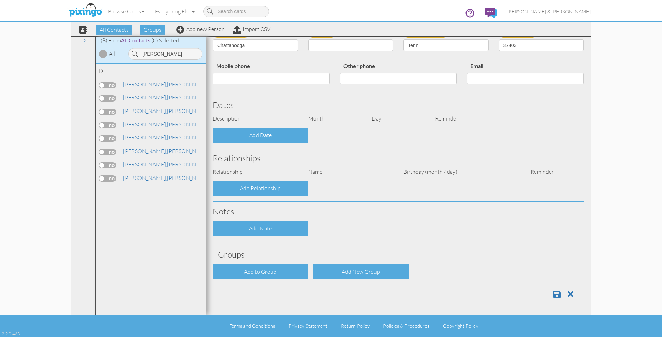
select select "object:5806"
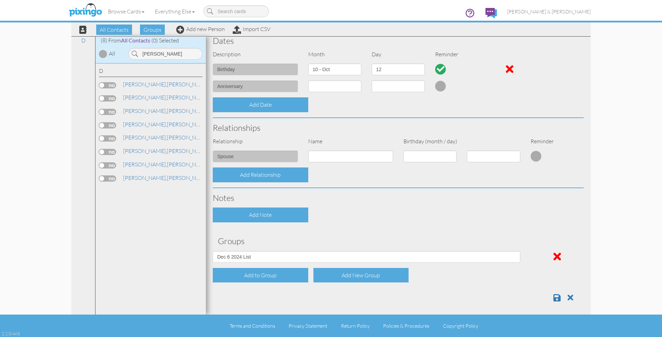
scroll to position [161, 0]
click at [255, 273] on div "Add to Group" at bounding box center [261, 275] width 96 height 15
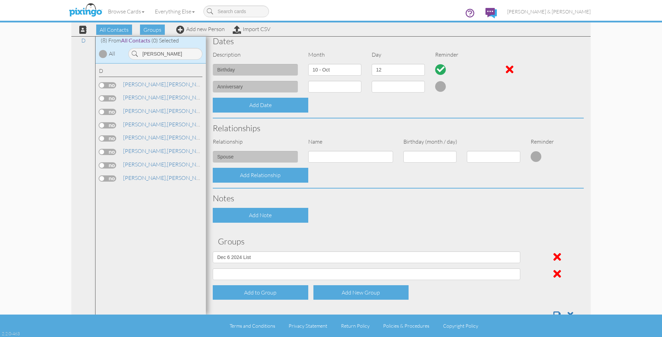
scroll to position [0, 0]
click at [252, 292] on div "Add to Group" at bounding box center [261, 292] width 96 height 15
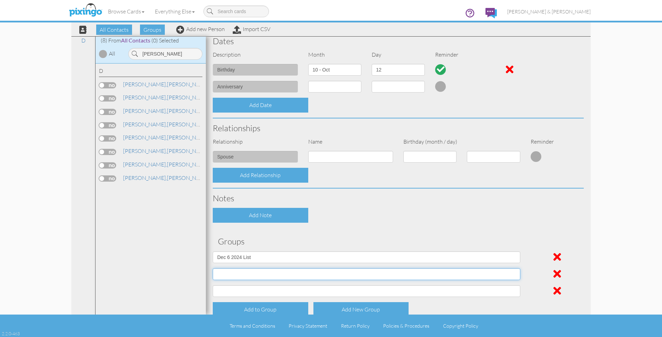
select select "object:5797"
select select "object:5796"
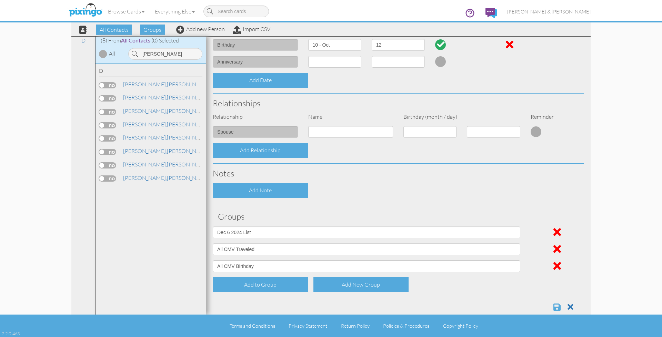
click at [558, 305] on span at bounding box center [556, 306] width 7 height 8
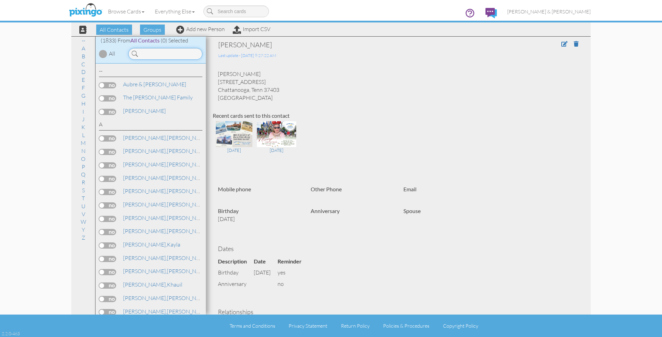
click at [174, 51] on input at bounding box center [165, 54] width 74 height 12
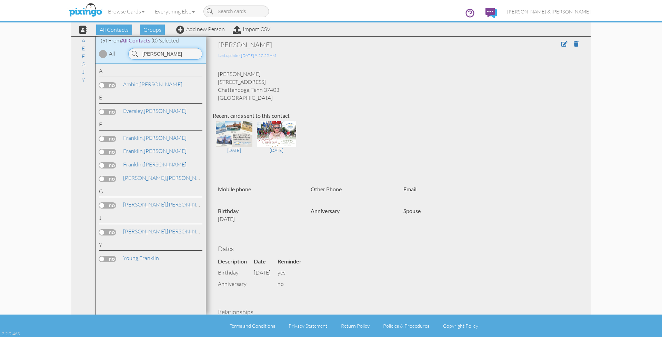
click at [162, 54] on input "[PERSON_NAME]" at bounding box center [165, 54] width 74 height 12
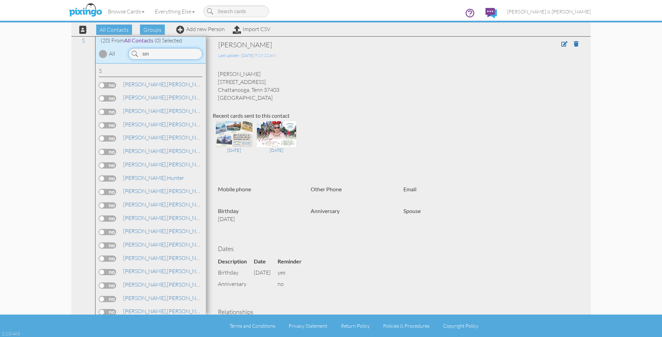
type input "s"
type input "F"
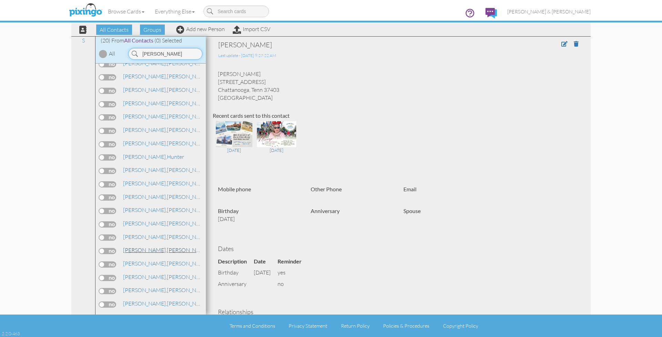
scroll to position [21, 0]
click at [156, 54] on input "[PERSON_NAME]" at bounding box center [165, 54] width 74 height 12
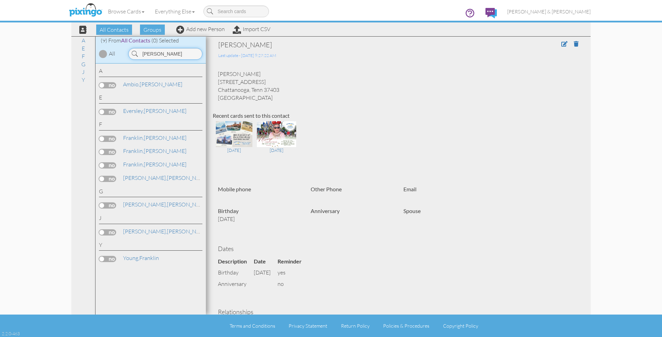
scroll to position [0, 0]
click at [166, 53] on input "[PERSON_NAME]" at bounding box center [165, 54] width 74 height 12
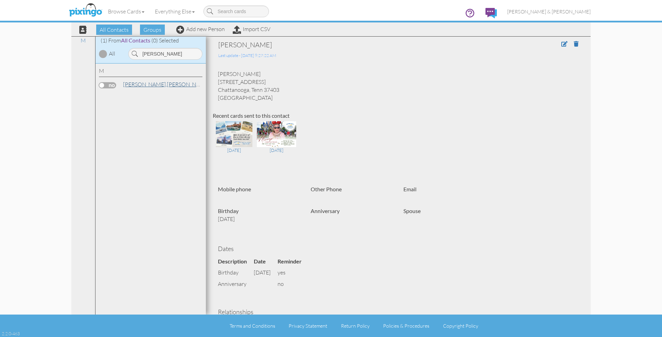
click at [152, 84] on link "Medlock, Leah" at bounding box center [166, 84] width 88 height 8
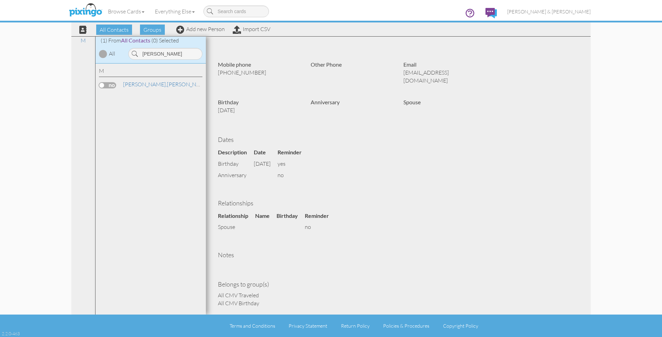
scroll to position [124, 0]
click at [173, 54] on input "Medlock" at bounding box center [165, 54] width 74 height 12
click at [149, 95] on link "Sewell, Robin" at bounding box center [166, 97] width 88 height 8
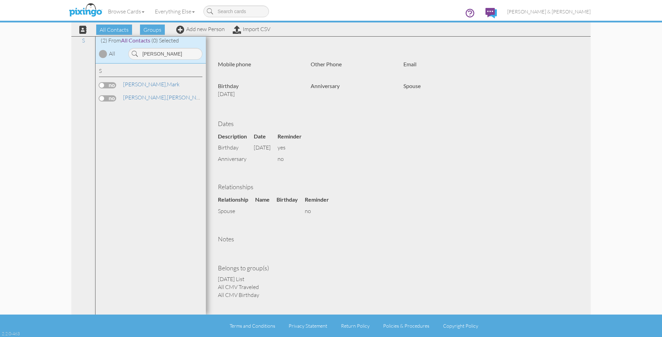
scroll to position [124, 0]
click at [164, 53] on input "Sewell" at bounding box center [165, 54] width 74 height 12
click at [144, 109] on link "Bartlett, Emma" at bounding box center [166, 111] width 88 height 8
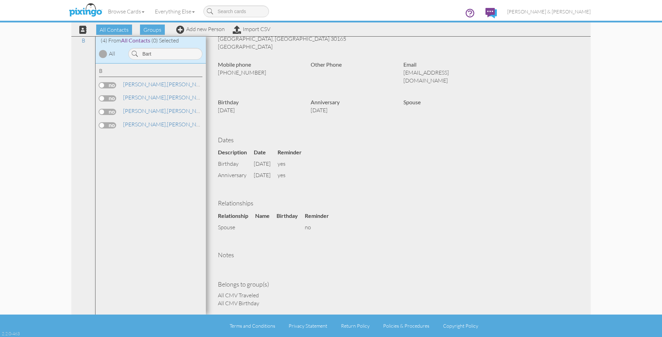
scroll to position [0, 0]
click at [154, 109] on link "Bartlett, Emma" at bounding box center [166, 111] width 88 height 8
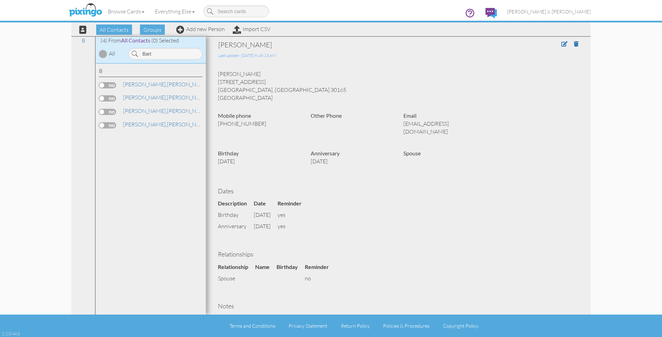
scroll to position [0, 0]
click at [158, 56] on input "Bart" at bounding box center [165, 54] width 74 height 12
drag, startPoint x: 139, startPoint y: 60, endPoint x: 133, endPoint y: 83, distance: 23.8
click at [133, 83] on span "[PERSON_NAME]," at bounding box center [145, 84] width 44 height 7
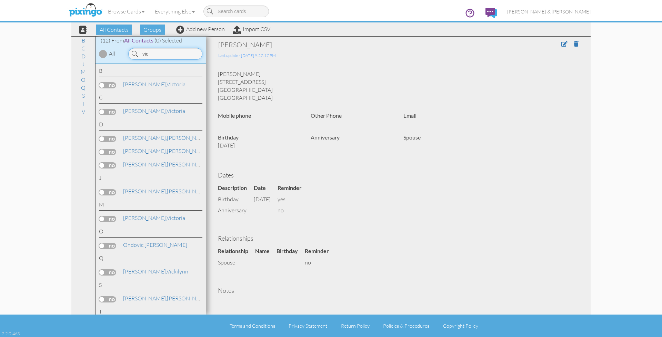
click at [153, 55] on input "vic" at bounding box center [165, 54] width 74 height 12
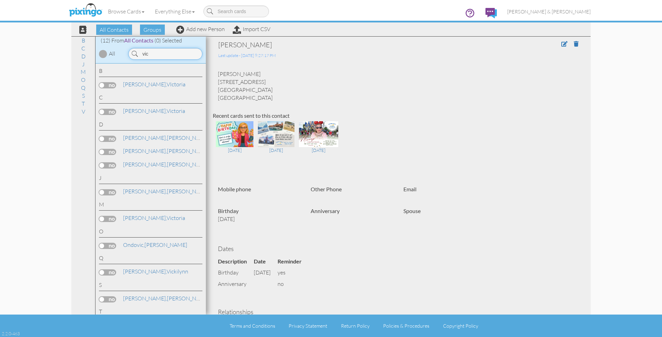
click at [153, 55] on input "vic" at bounding box center [165, 54] width 74 height 12
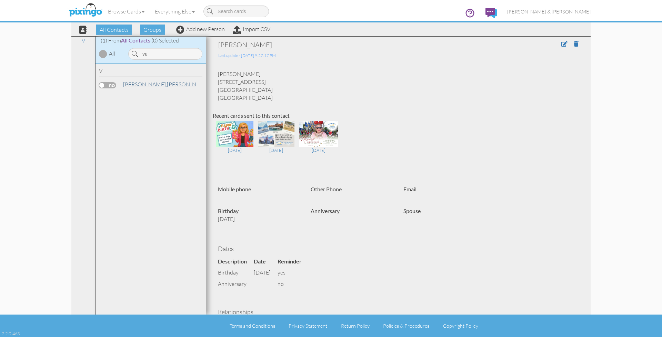
click at [134, 86] on span "[PERSON_NAME]," at bounding box center [145, 84] width 44 height 7
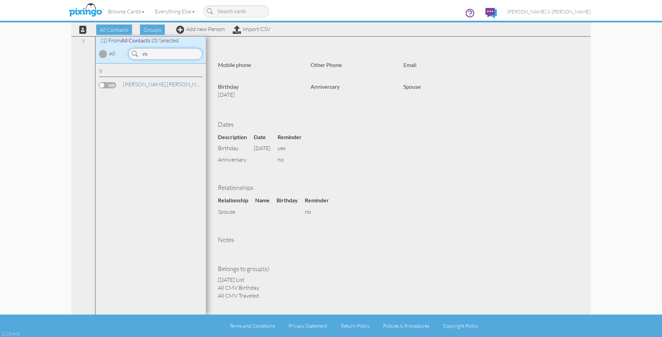
click at [174, 52] on input "vu" at bounding box center [165, 54] width 74 height 12
click at [148, 98] on link "Brooks, Jennifer" at bounding box center [166, 97] width 88 height 8
click at [181, 51] on input "brooks" at bounding box center [165, 54] width 74 height 12
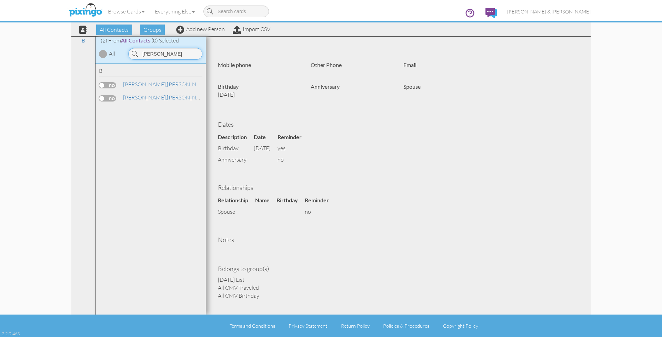
click at [181, 51] on input "brooks" at bounding box center [165, 54] width 74 height 12
click at [140, 82] on link "Moon, Alicia" at bounding box center [152, 84] width 60 height 8
click at [157, 54] on input "moon" at bounding box center [165, 54] width 74 height 12
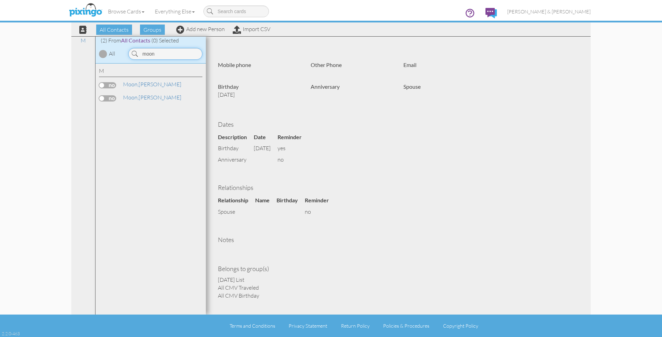
click at [157, 54] on input "moon" at bounding box center [165, 54] width 74 height 12
drag, startPoint x: 153, startPoint y: 65, endPoint x: 148, endPoint y: 83, distance: 18.4
click at [148, 83] on link "Dutton, Brandi" at bounding box center [166, 84] width 88 height 8
click at [162, 57] on input "dust" at bounding box center [165, 54] width 74 height 12
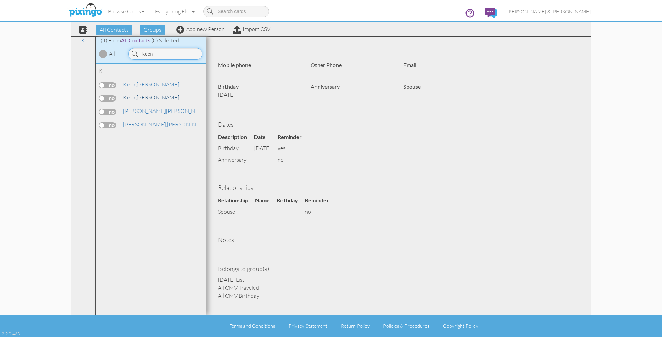
type input "keen"
click at [129, 96] on span "Keen," at bounding box center [129, 97] width 13 height 7
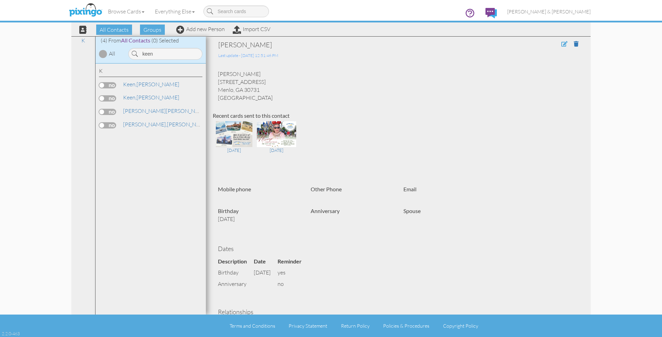
click at [563, 44] on span at bounding box center [564, 44] width 6 height 6
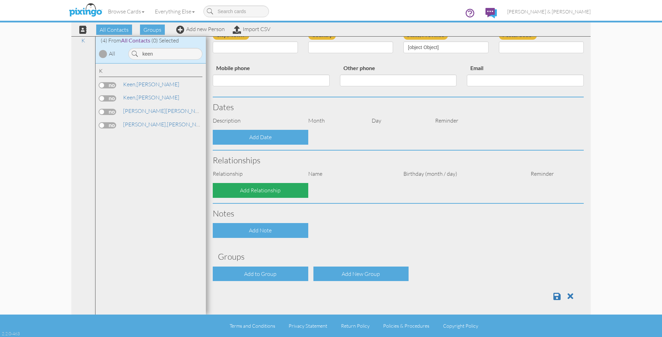
type input "[PERSON_NAME]"
type input "Keen"
type input "[STREET_ADDRESS]"
type input "Menlo"
type input "30731"
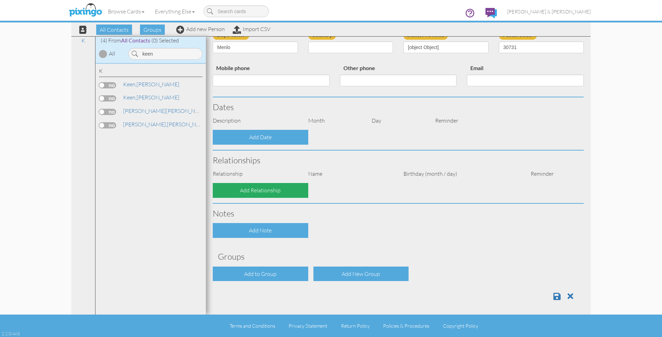
scroll to position [94, 0]
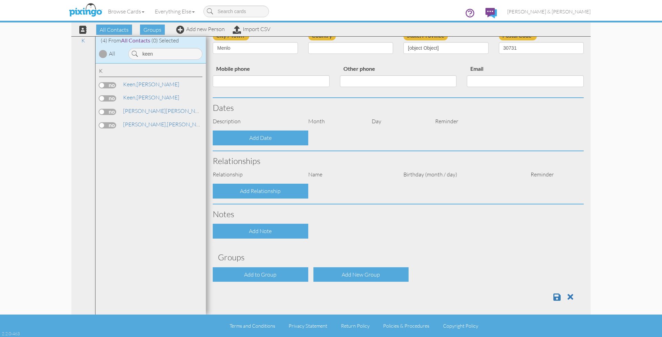
select select "object:23749"
select select "object:23994"
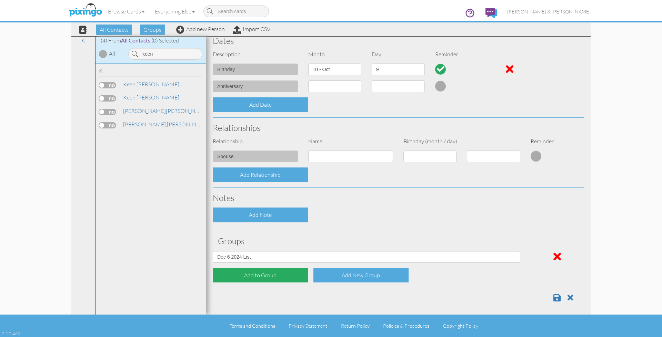
scroll to position [161, 0]
click at [256, 272] on div "Add to Group" at bounding box center [261, 275] width 96 height 15
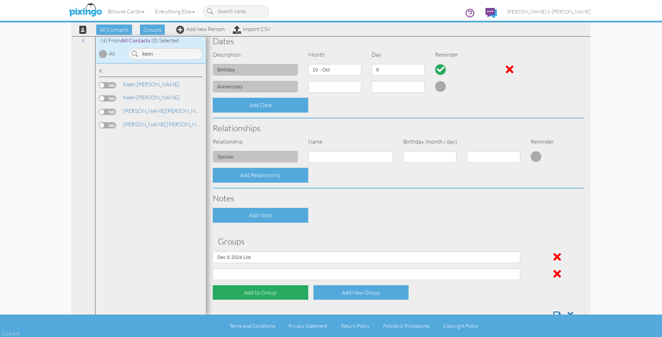
click at [253, 286] on div "Add to Group" at bounding box center [261, 292] width 96 height 15
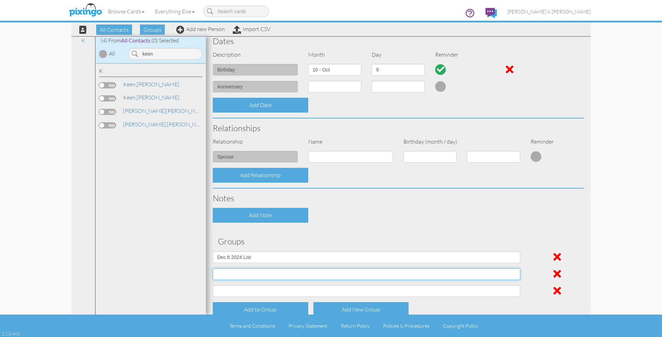
select select "object:23739"
select select "object:23740"
click at [321, 240] on h3 "Groups" at bounding box center [398, 241] width 361 height 9
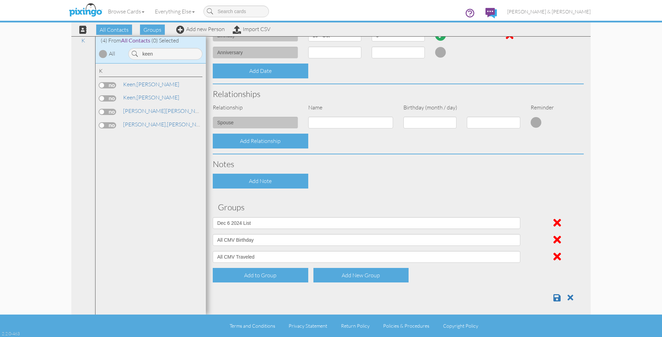
scroll to position [195, 0]
click at [555, 295] on span at bounding box center [556, 297] width 7 height 8
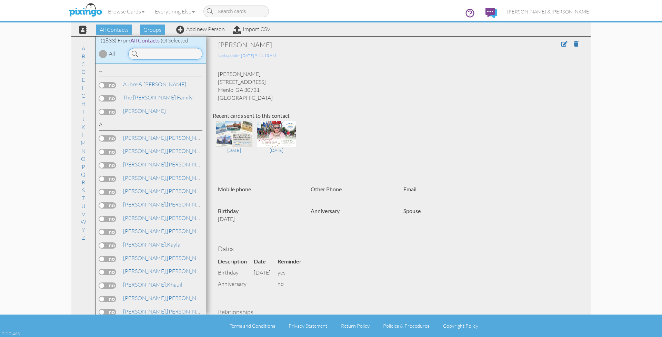
click at [194, 54] on input at bounding box center [165, 54] width 74 height 12
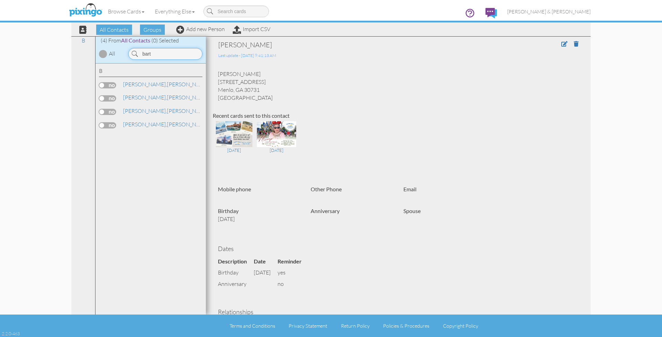
click at [164, 54] on input "bart" at bounding box center [165, 54] width 74 height 12
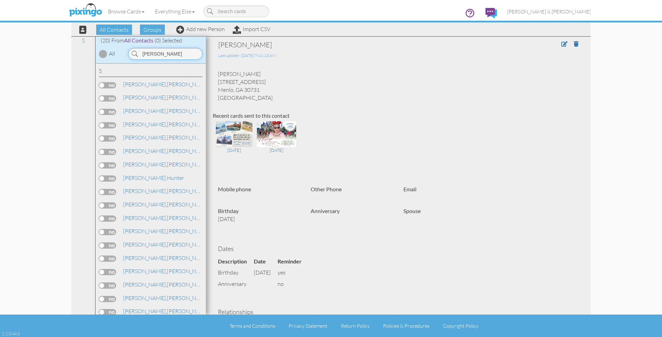
click at [157, 51] on input "[PERSON_NAME]" at bounding box center [165, 54] width 74 height 12
click at [156, 54] on input "[PERSON_NAME]" at bounding box center [165, 54] width 74 height 12
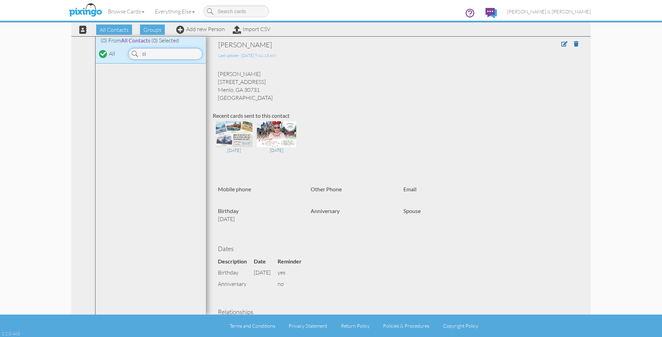
type input "c"
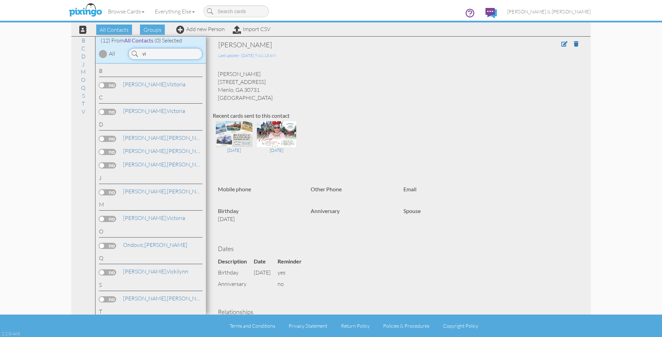
type input "v"
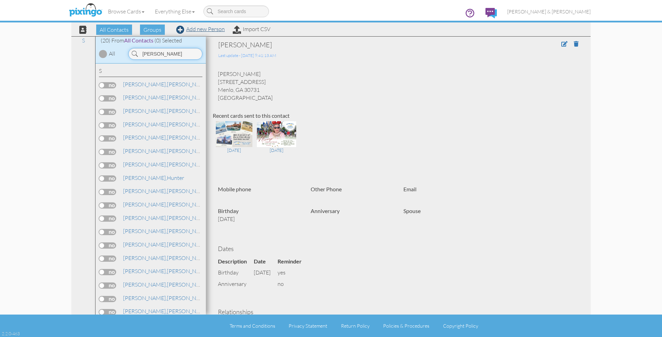
type input "[PERSON_NAME]"
click at [205, 29] on link "Add new Person" at bounding box center [200, 29] width 49 height 7
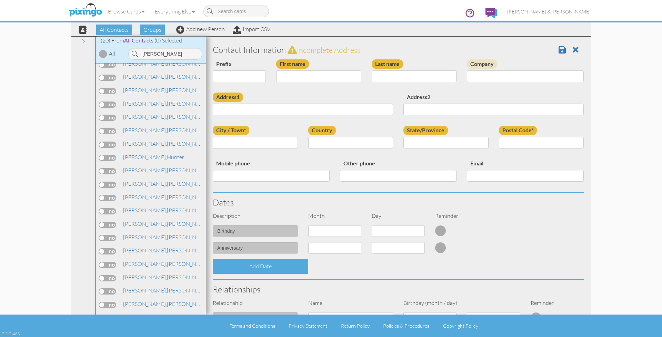
scroll to position [13, 0]
